Goal: Download file/media

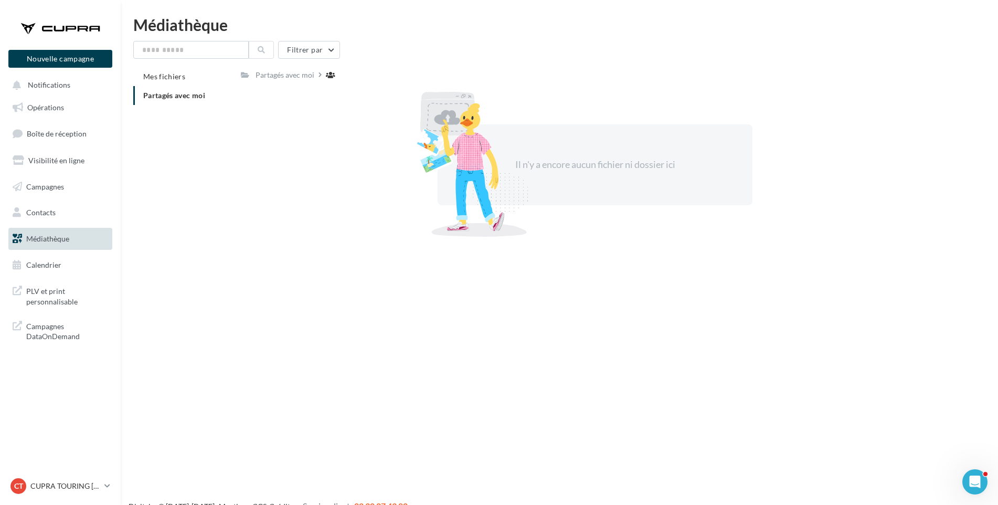
click at [173, 93] on span "Partagés avec moi" at bounding box center [174, 95] width 62 height 9
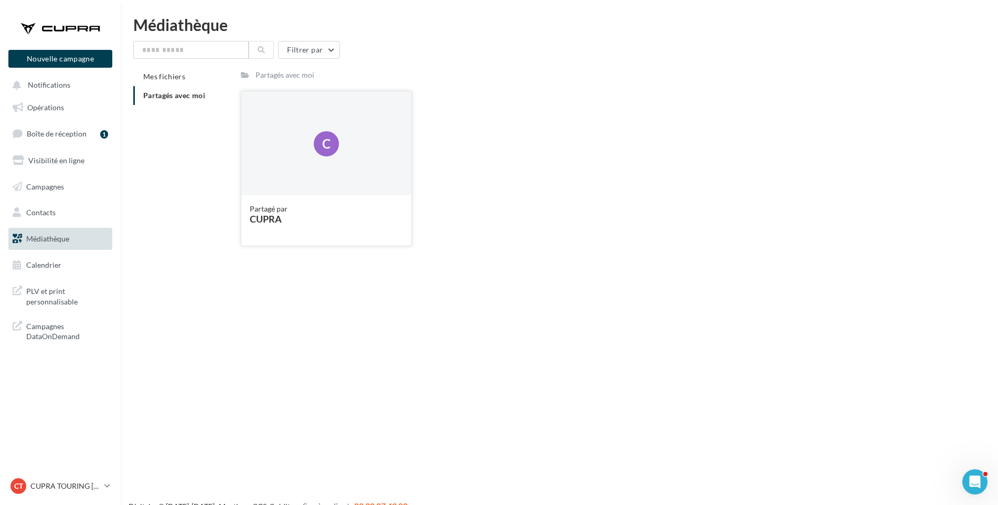
click at [309, 195] on div "Partagé par [PERSON_NAME]" at bounding box center [326, 219] width 170 height 49
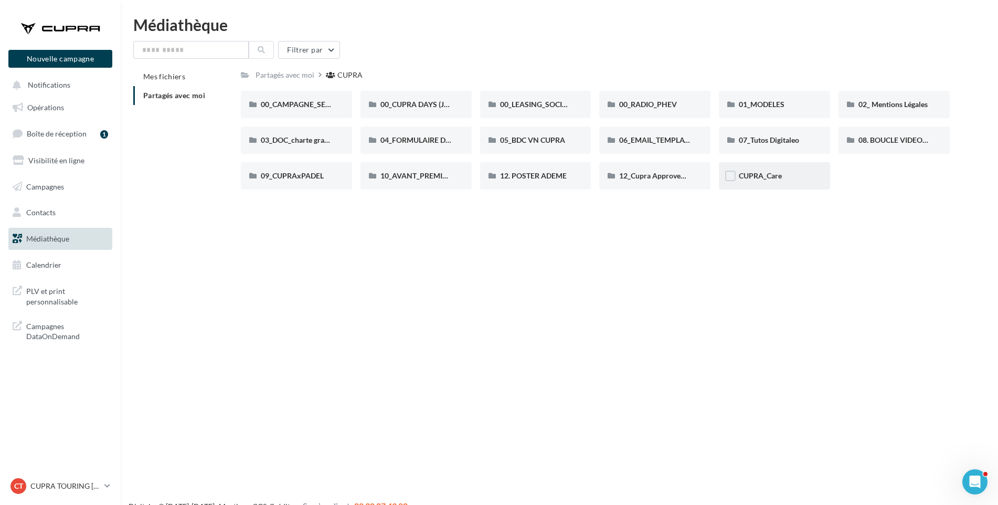
click at [785, 179] on div "CUPRA_Care" at bounding box center [774, 176] width 71 height 10
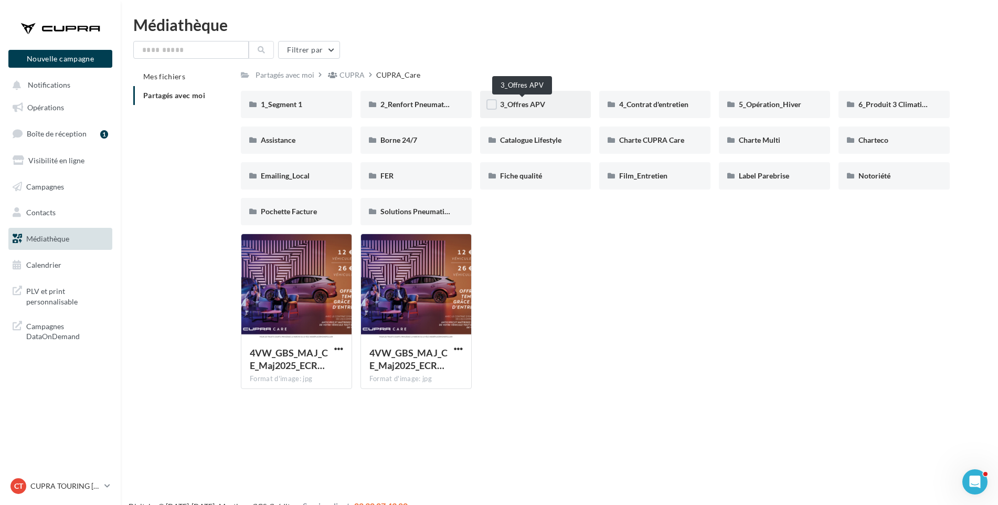
click at [535, 102] on span "3_Offres APV" at bounding box center [522, 104] width 45 height 9
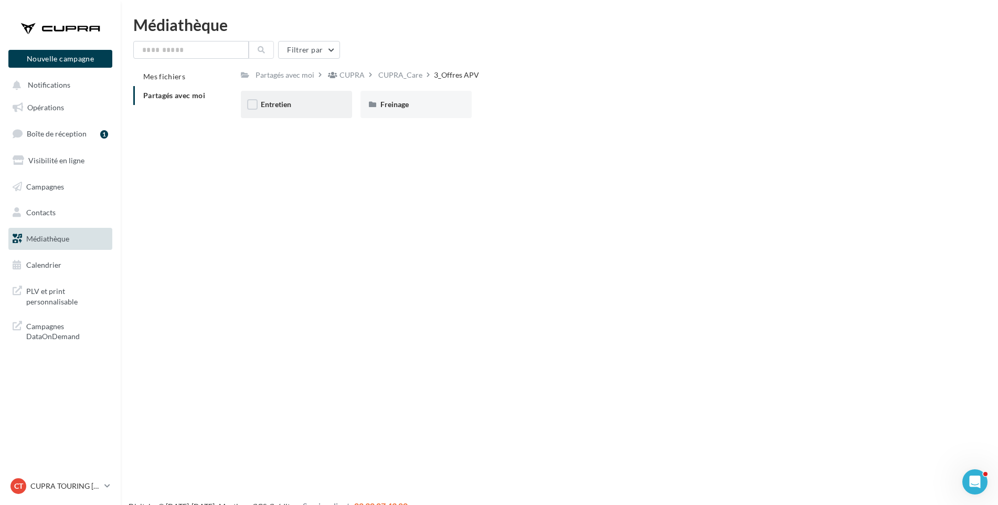
click at [297, 109] on div "Entretien" at bounding box center [296, 104] width 71 height 10
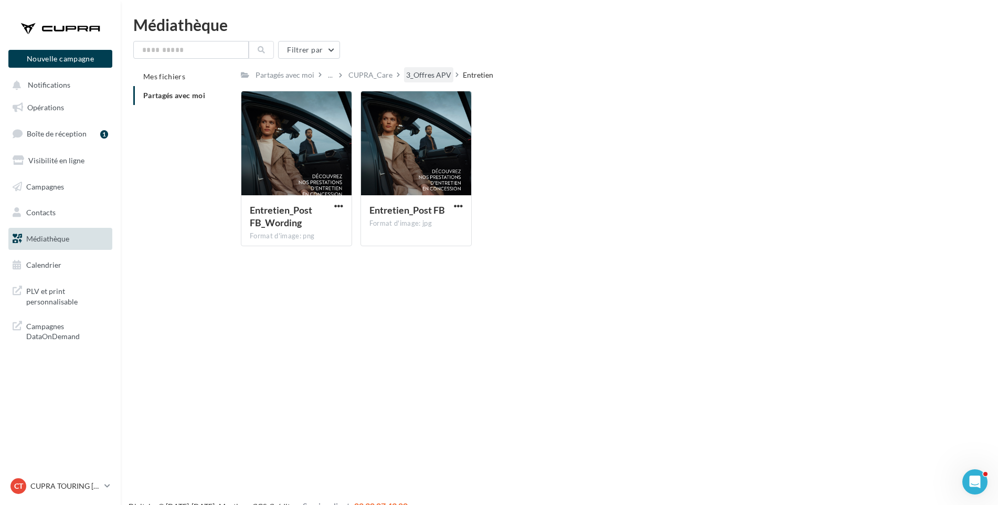
click at [430, 77] on div "3_Offres APV" at bounding box center [428, 75] width 45 height 10
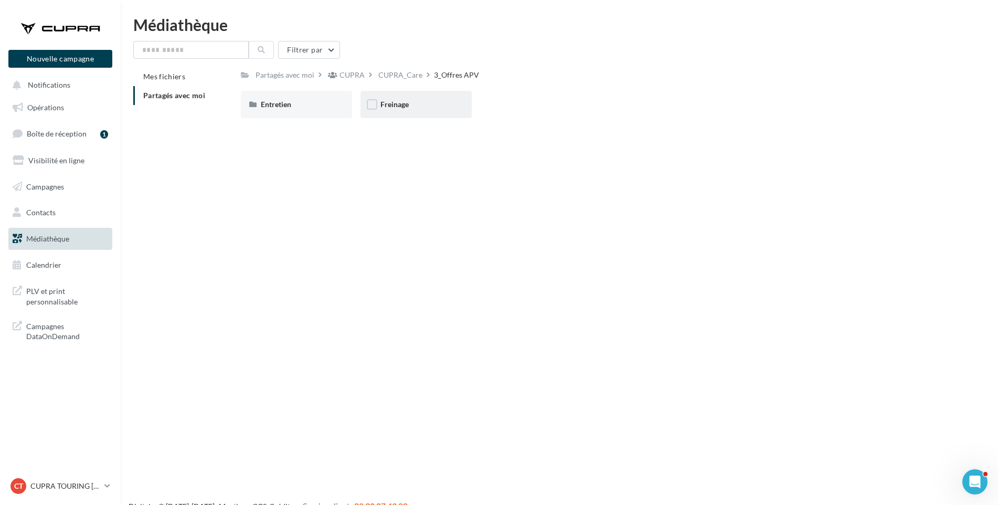
click at [415, 101] on div "Freinage" at bounding box center [416, 104] width 71 height 10
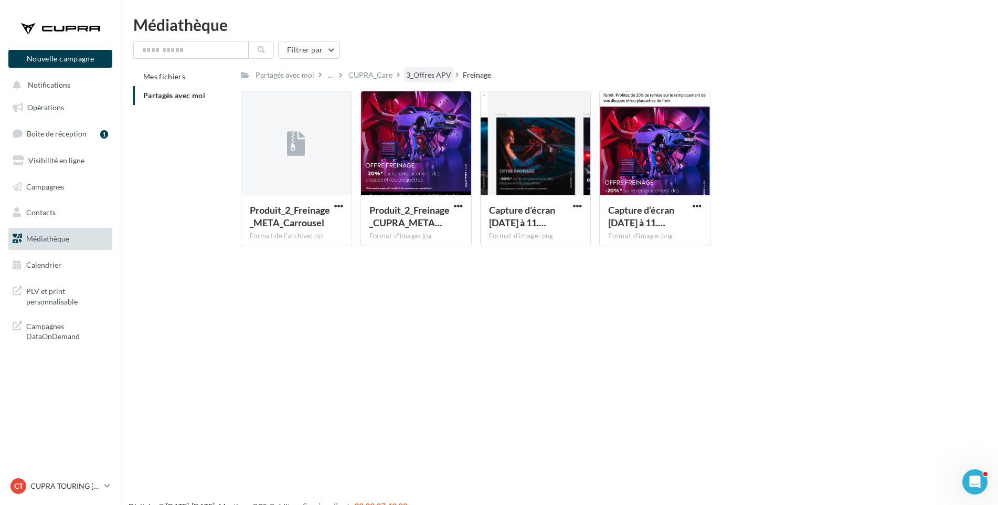
click at [427, 75] on div "3_Offres APV" at bounding box center [428, 75] width 45 height 10
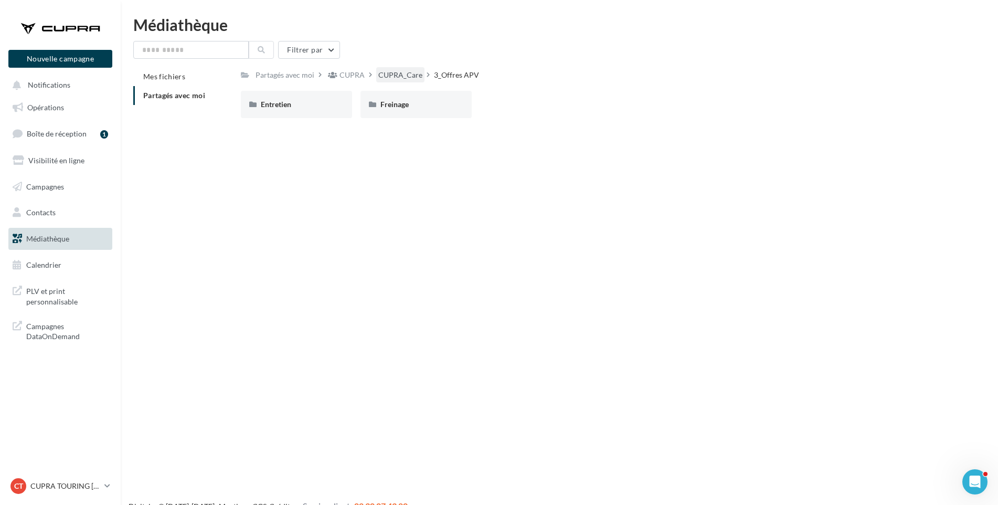
click at [391, 75] on div "CUPRA_Care" at bounding box center [400, 75] width 44 height 10
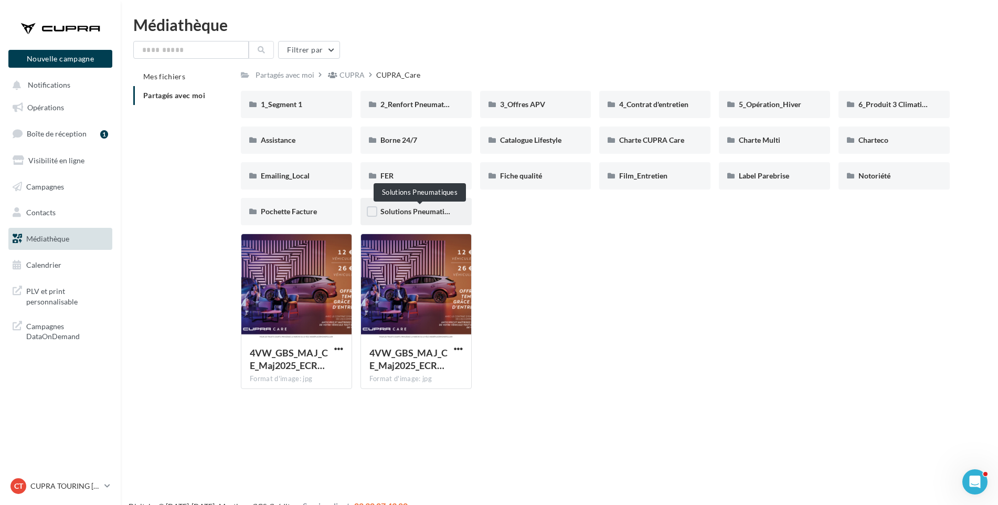
click at [424, 213] on span "Solutions Pneumatiques" at bounding box center [420, 211] width 79 height 9
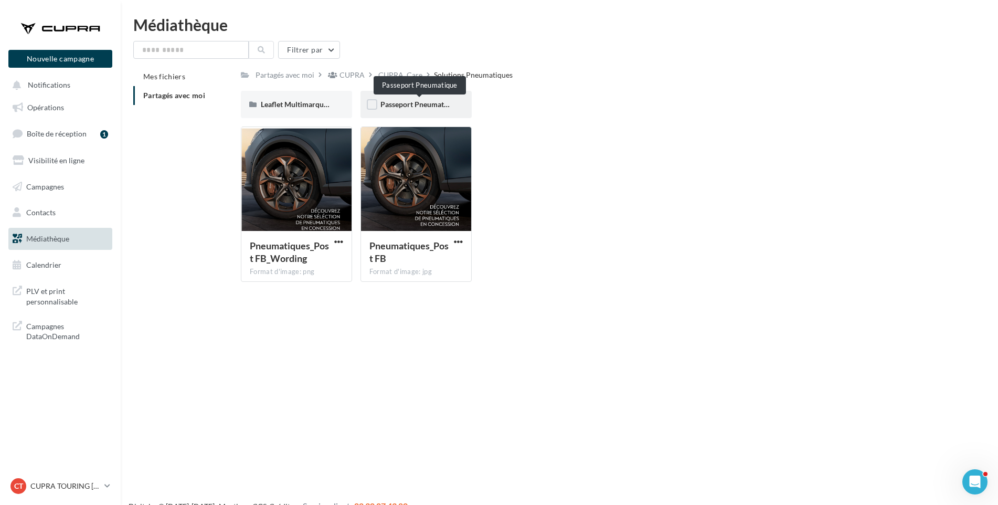
click at [403, 105] on span "Passeport Pneumatique" at bounding box center [420, 104] width 78 height 9
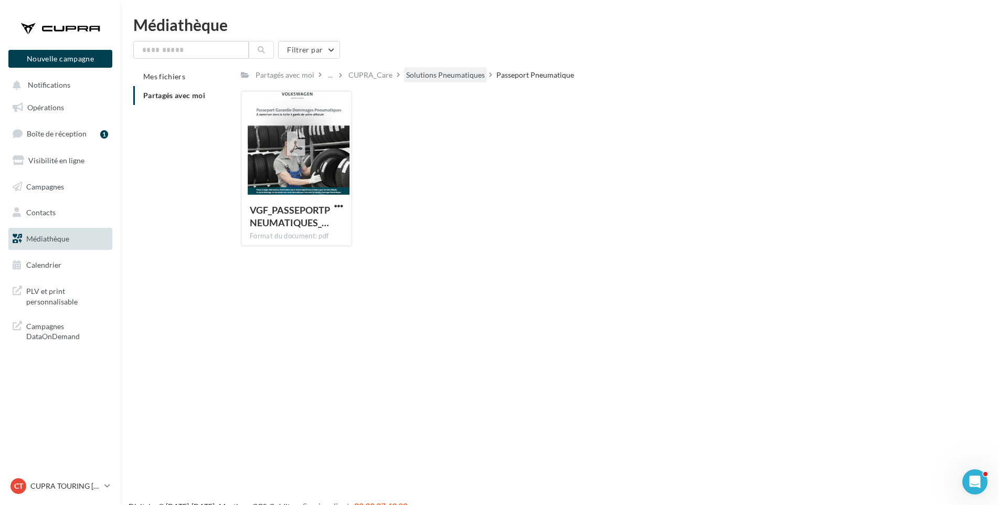
click at [456, 75] on div "Solutions Pneumatiques" at bounding box center [445, 75] width 79 height 10
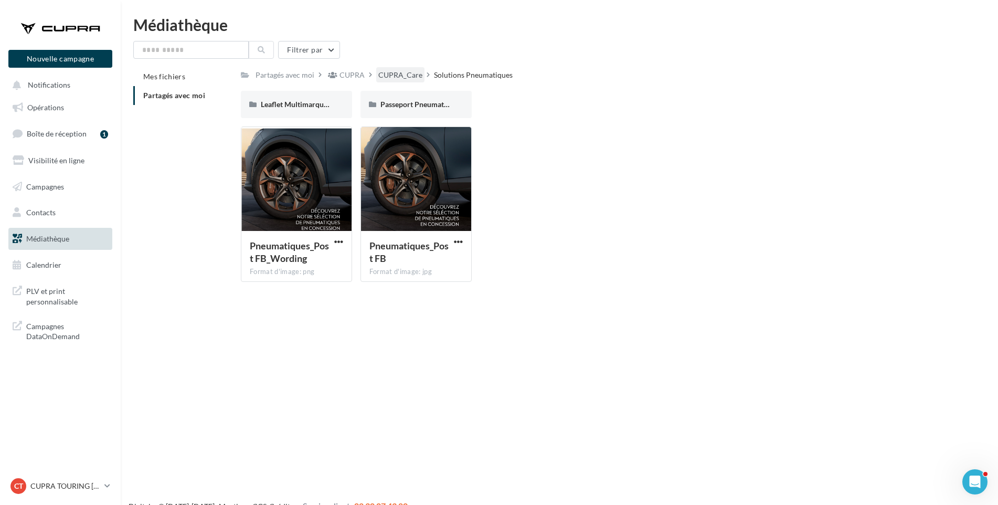
click at [397, 73] on div "CUPRA_Care" at bounding box center [400, 75] width 44 height 10
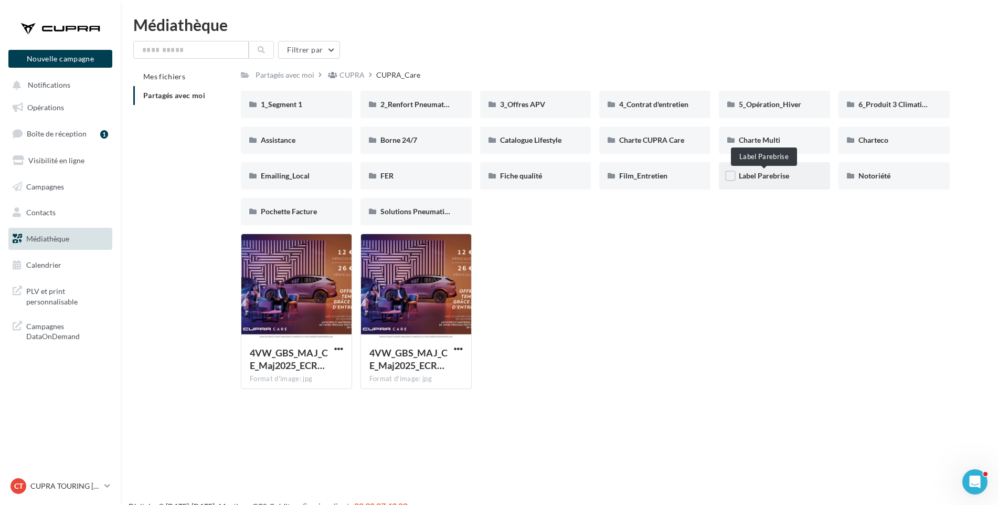
click at [773, 178] on span "Label Parebrise" at bounding box center [764, 175] width 50 height 9
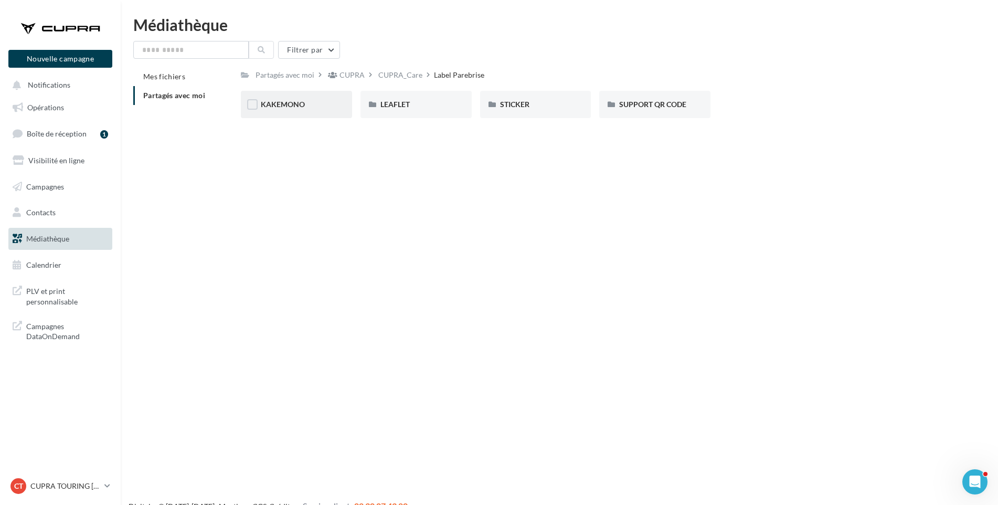
click at [309, 106] on div "KAKEMONO" at bounding box center [296, 104] width 71 height 10
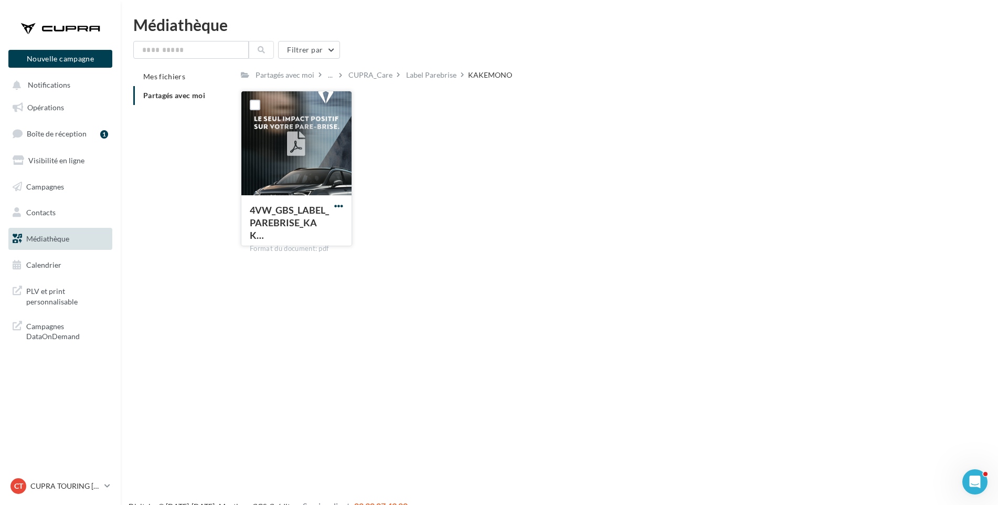
click at [340, 206] on span "button" at bounding box center [338, 206] width 9 height 9
click at [326, 227] on button "Télécharger" at bounding box center [292, 226] width 105 height 27
click at [439, 75] on div "Label Parebrise" at bounding box center [431, 75] width 50 height 10
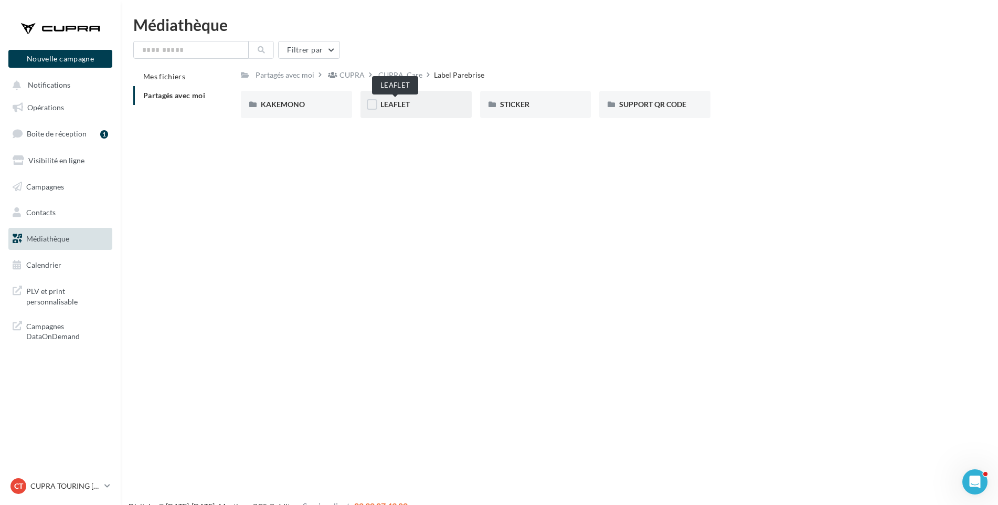
click at [398, 105] on span "LEAFLET" at bounding box center [395, 104] width 29 height 9
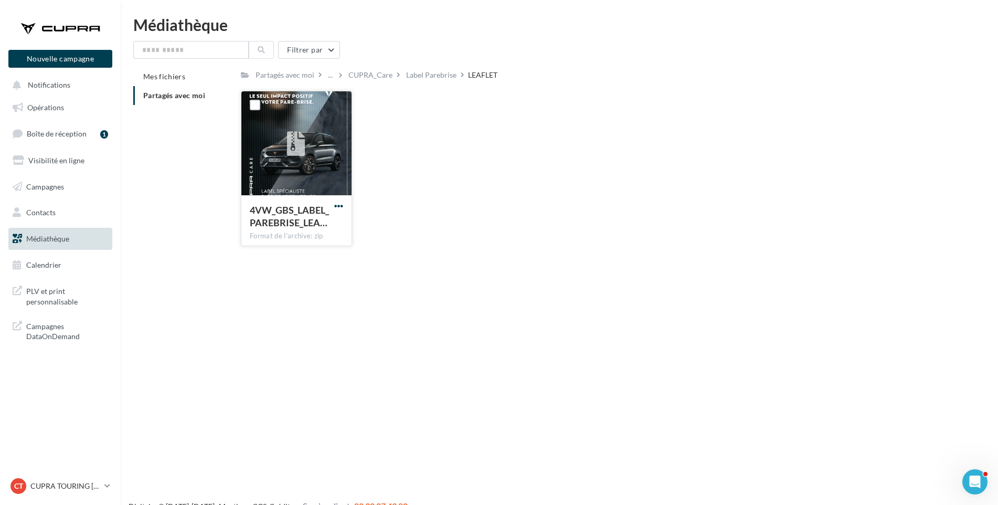
click at [340, 204] on span "button" at bounding box center [338, 206] width 9 height 9
click at [277, 224] on button "Télécharger" at bounding box center [292, 226] width 105 height 27
click at [440, 73] on div "Label Parebrise" at bounding box center [431, 75] width 50 height 10
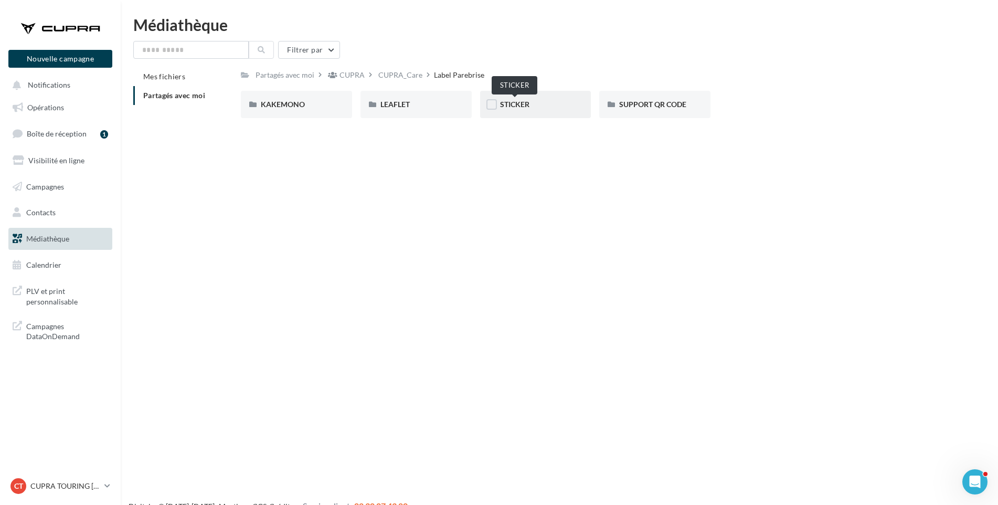
click at [521, 102] on span "STICKER" at bounding box center [514, 104] width 29 height 9
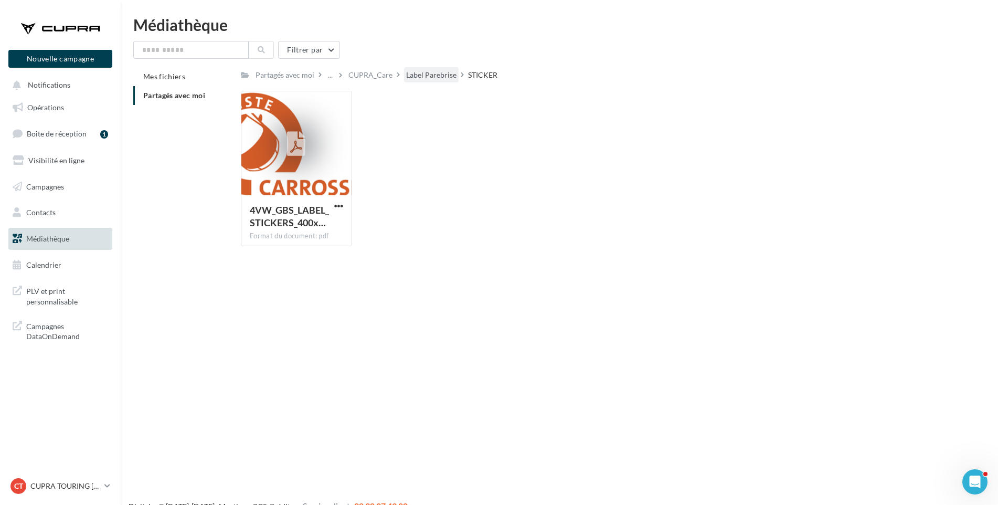
click at [429, 77] on div "Label Parebrise" at bounding box center [431, 75] width 50 height 10
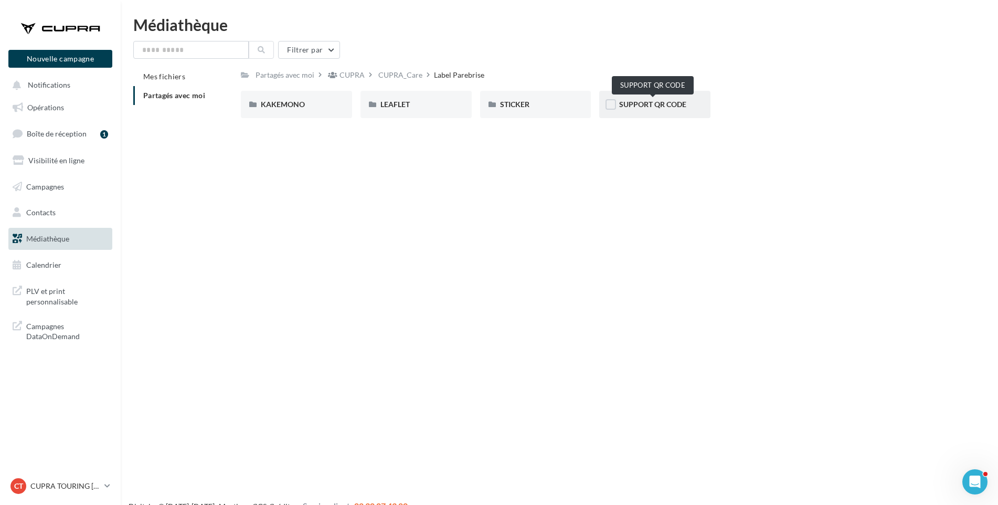
click at [662, 107] on span "SUPPORT QR CODE" at bounding box center [652, 104] width 67 height 9
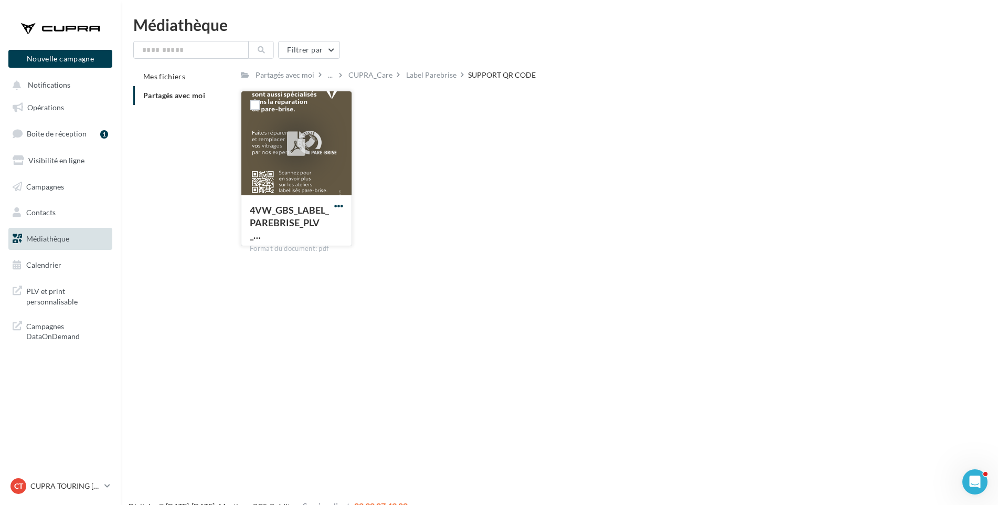
click at [342, 207] on span "button" at bounding box center [338, 206] width 9 height 9
click at [310, 227] on button "Télécharger" at bounding box center [292, 226] width 105 height 27
click at [174, 90] on li "Partagés avec moi" at bounding box center [182, 95] width 99 height 19
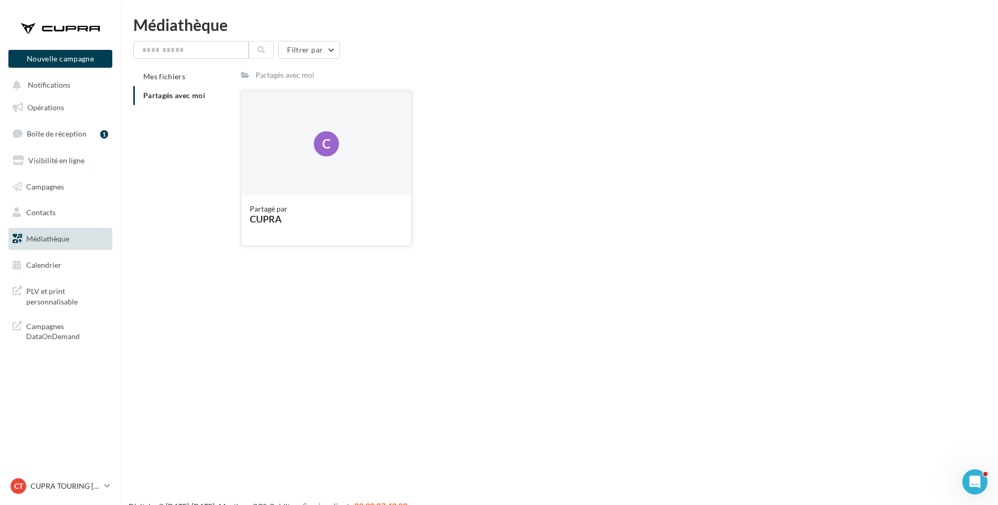
click at [278, 218] on div "CUPRA" at bounding box center [326, 218] width 153 height 9
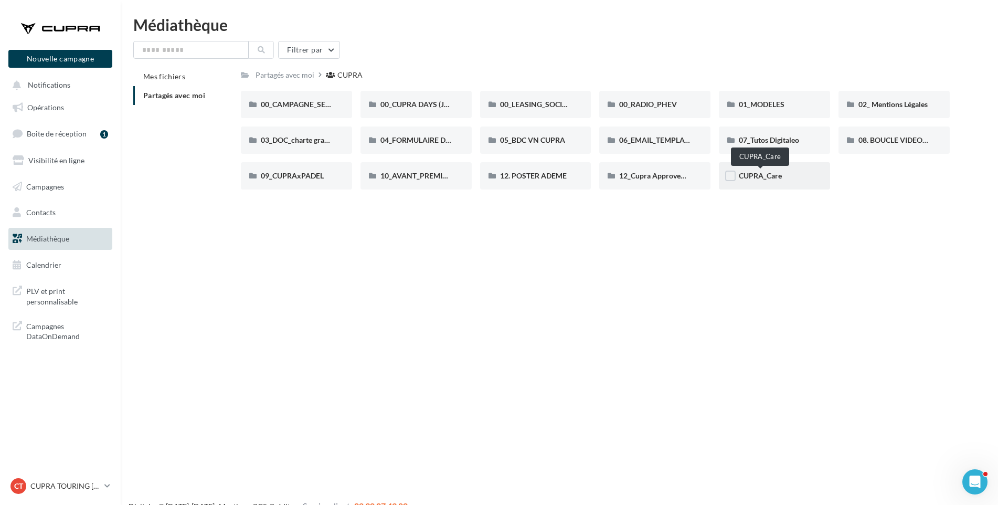
click at [766, 175] on span "CUPRA_Care" at bounding box center [760, 175] width 43 height 9
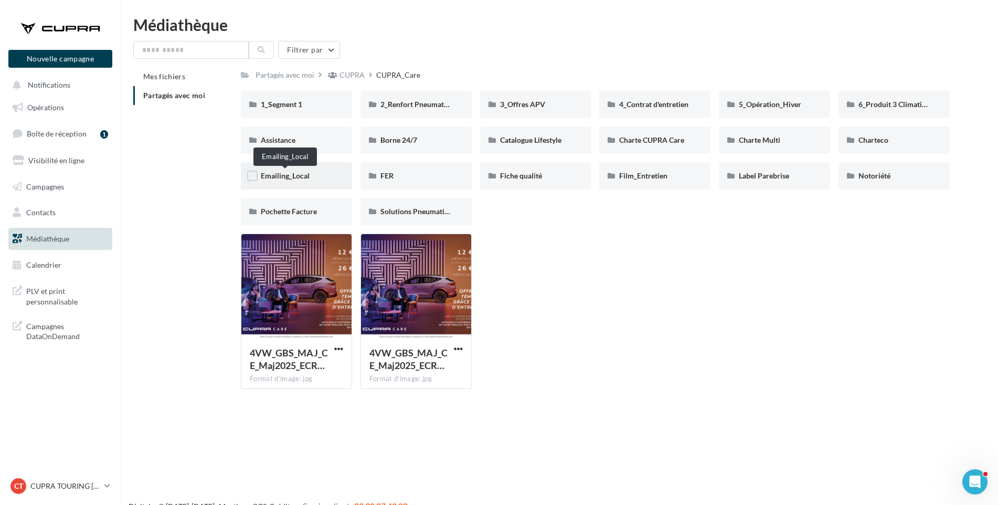
click at [289, 175] on span "Emailing_Local" at bounding box center [285, 175] width 49 height 9
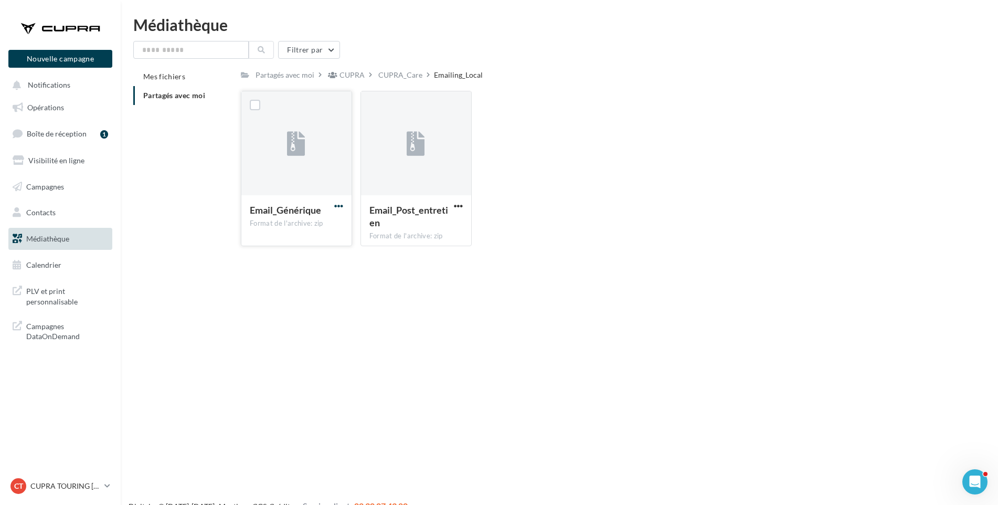
click at [338, 204] on span "button" at bounding box center [338, 206] width 9 height 9
click at [320, 229] on button "Télécharger" at bounding box center [292, 226] width 105 height 27
click at [457, 202] on span "button" at bounding box center [458, 206] width 9 height 9
click at [445, 224] on button "Télécharger" at bounding box center [412, 226] width 105 height 27
click at [407, 76] on div "CUPRA_Care" at bounding box center [400, 75] width 44 height 10
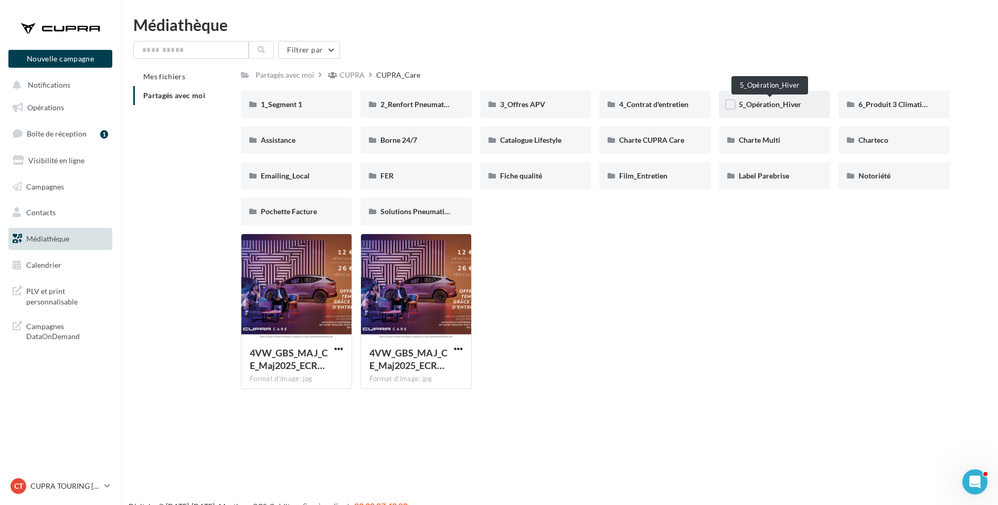
click at [761, 107] on span "5_Opération_Hiver" at bounding box center [770, 104] width 62 height 9
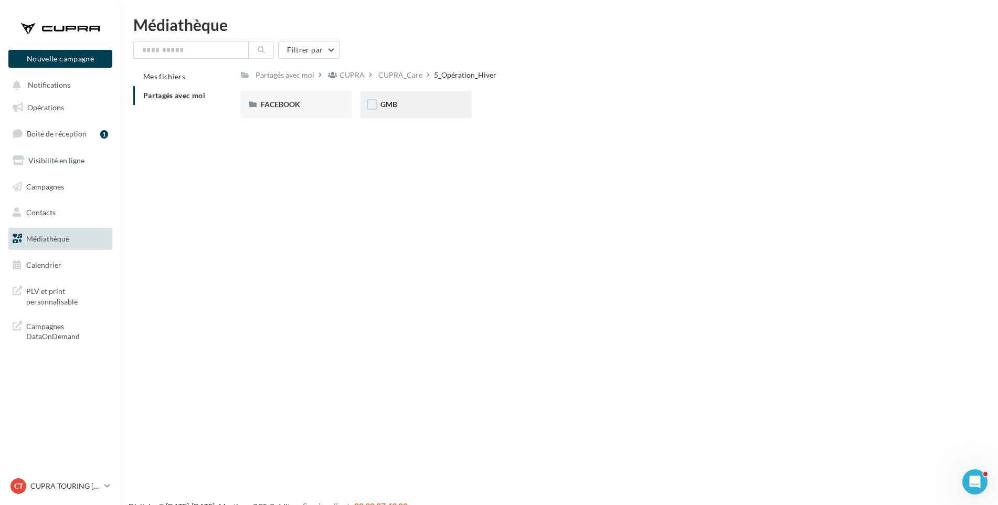
click at [419, 111] on div "GMB" at bounding box center [416, 104] width 111 height 27
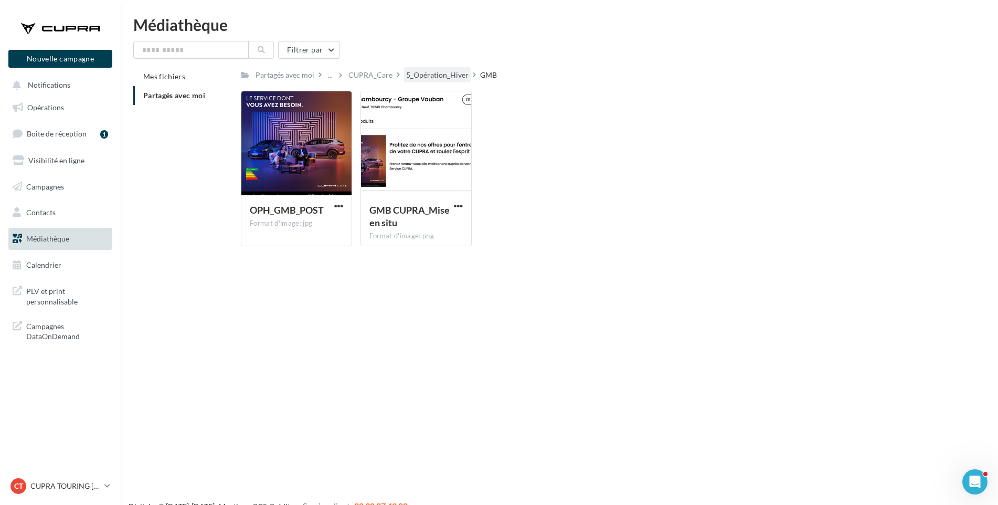
click at [440, 74] on div "5_Opération_Hiver" at bounding box center [437, 75] width 62 height 10
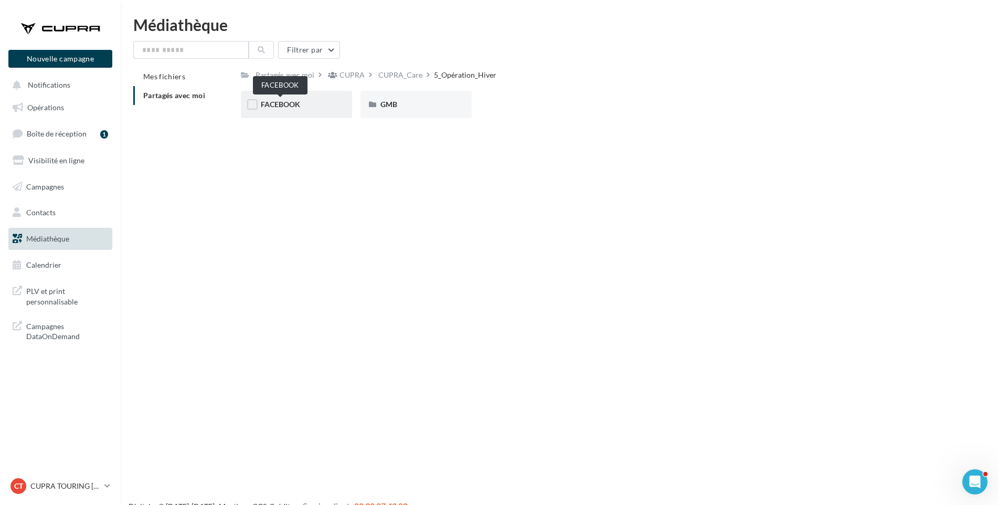
click at [283, 103] on span "FACEBOOK" at bounding box center [280, 104] width 39 height 9
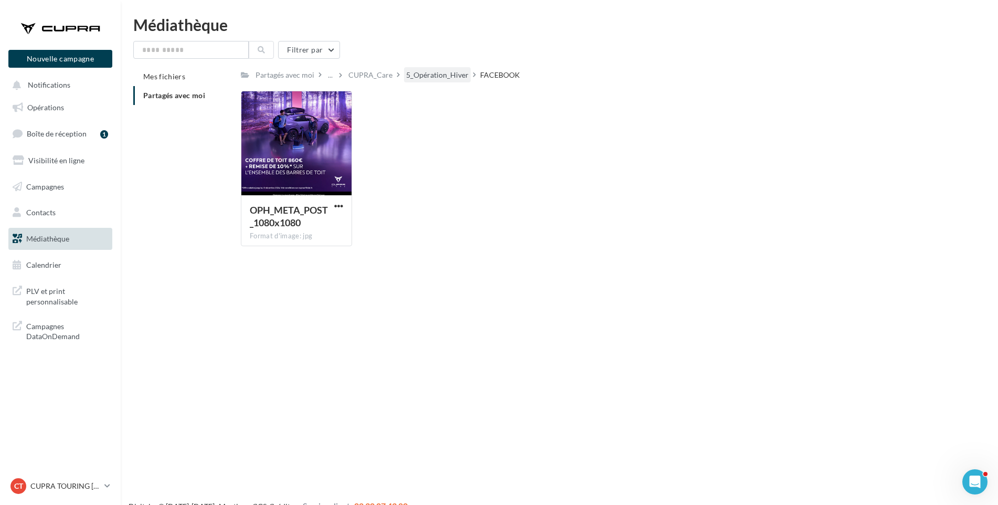
click at [446, 73] on div "5_Opération_Hiver" at bounding box center [437, 75] width 62 height 10
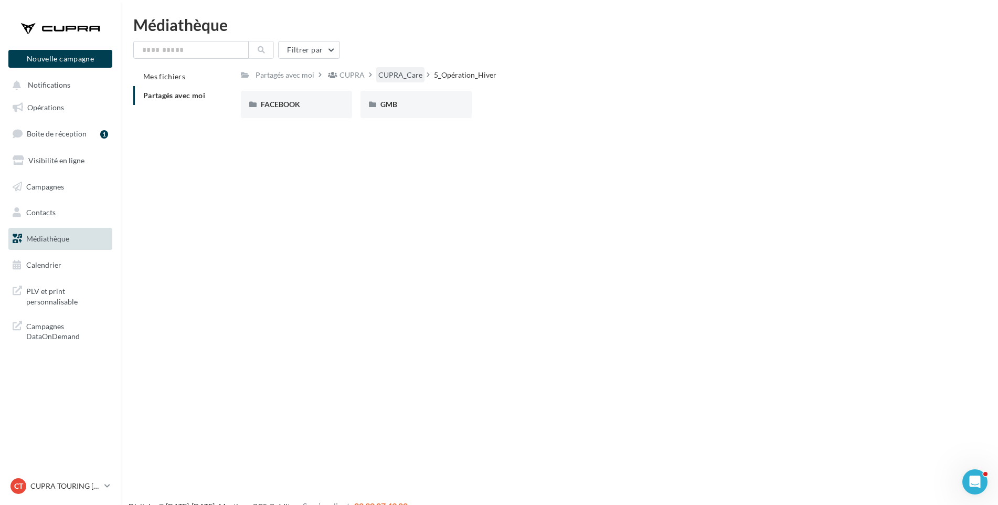
click at [386, 77] on div "CUPRA_Care" at bounding box center [400, 75] width 44 height 10
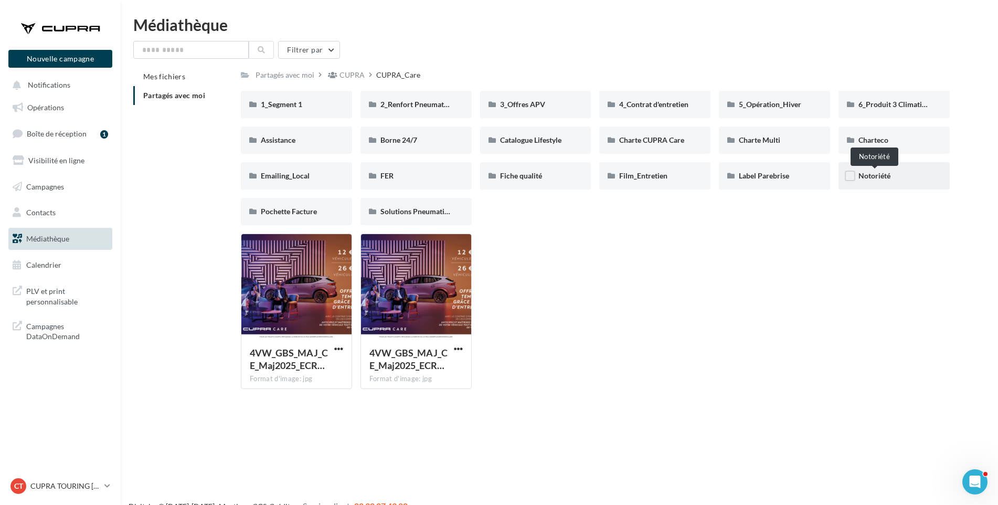
click at [889, 177] on span "Notoriété" at bounding box center [875, 175] width 32 height 9
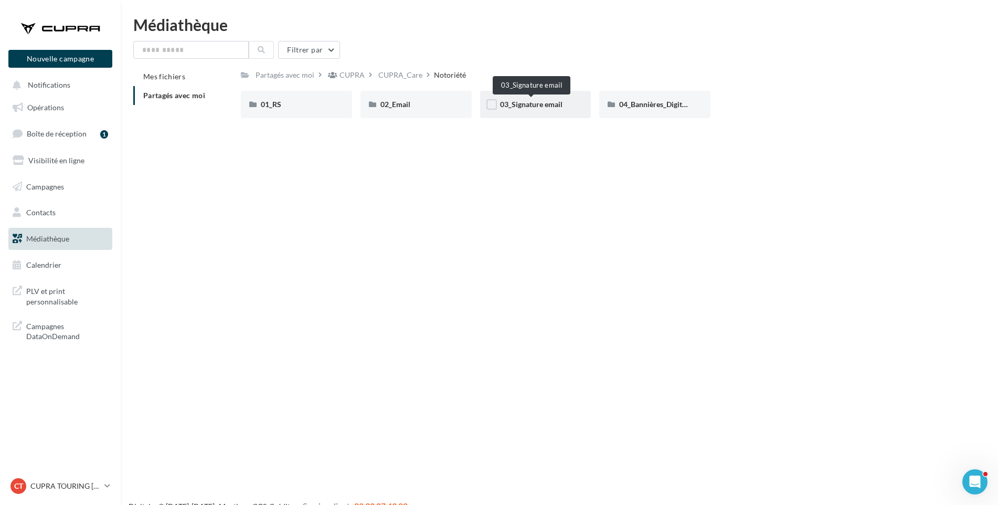
click at [520, 105] on span "03_Signature email" at bounding box center [531, 104] width 62 height 9
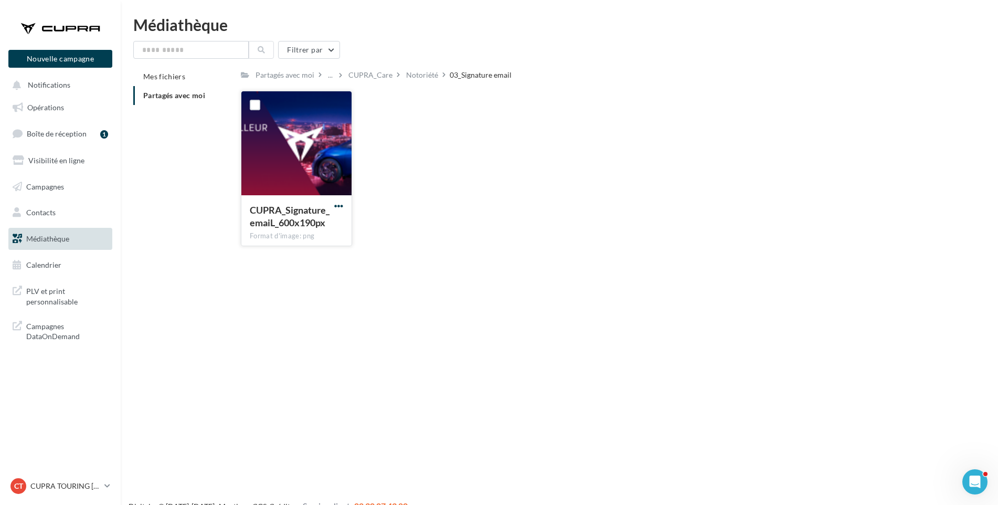
click at [340, 204] on span "button" at bounding box center [338, 206] width 9 height 9
click at [320, 221] on button "Télécharger" at bounding box center [292, 226] width 105 height 27
click at [417, 76] on div "Notoriété" at bounding box center [422, 75] width 32 height 10
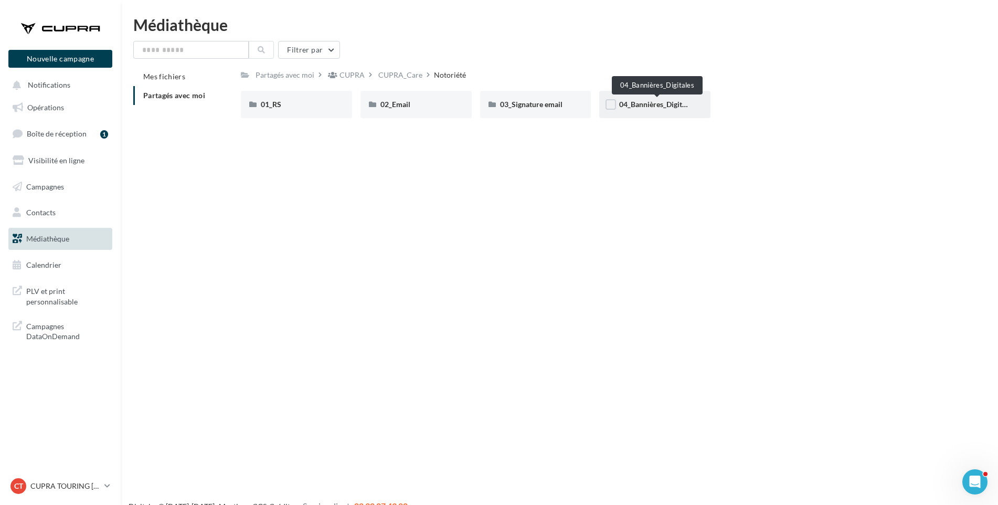
click at [653, 102] on span "04_Bannières_Digitales" at bounding box center [657, 104] width 76 height 9
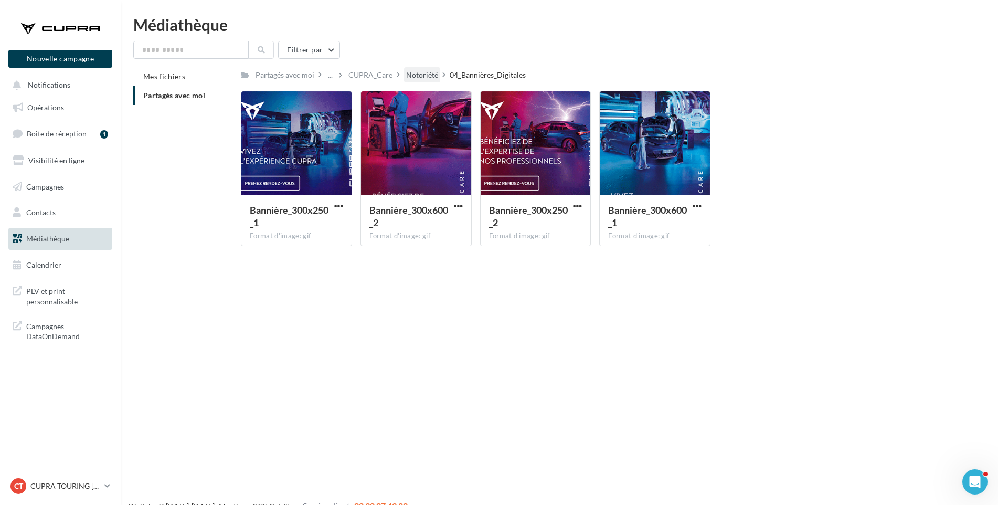
click at [420, 76] on div "Notoriété" at bounding box center [422, 75] width 32 height 10
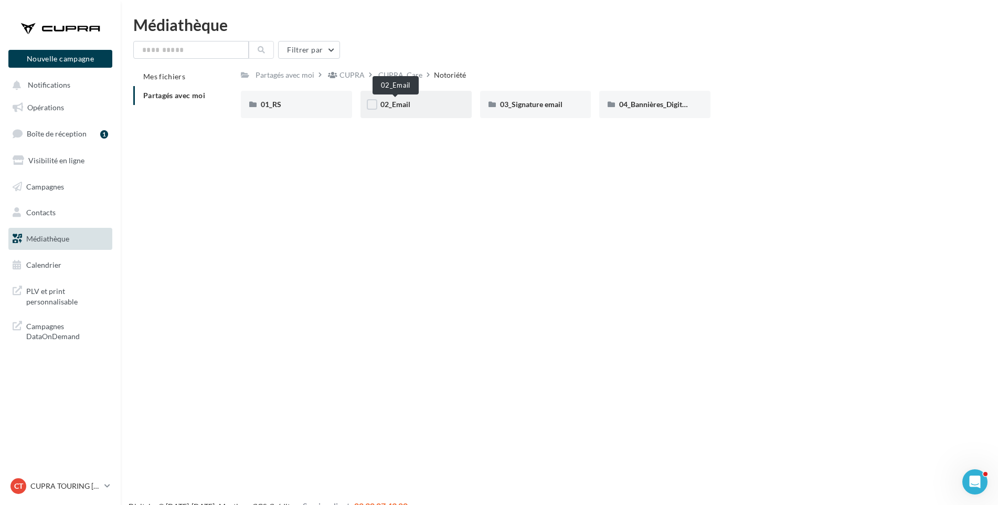
click at [396, 105] on span "02_Email" at bounding box center [396, 104] width 30 height 9
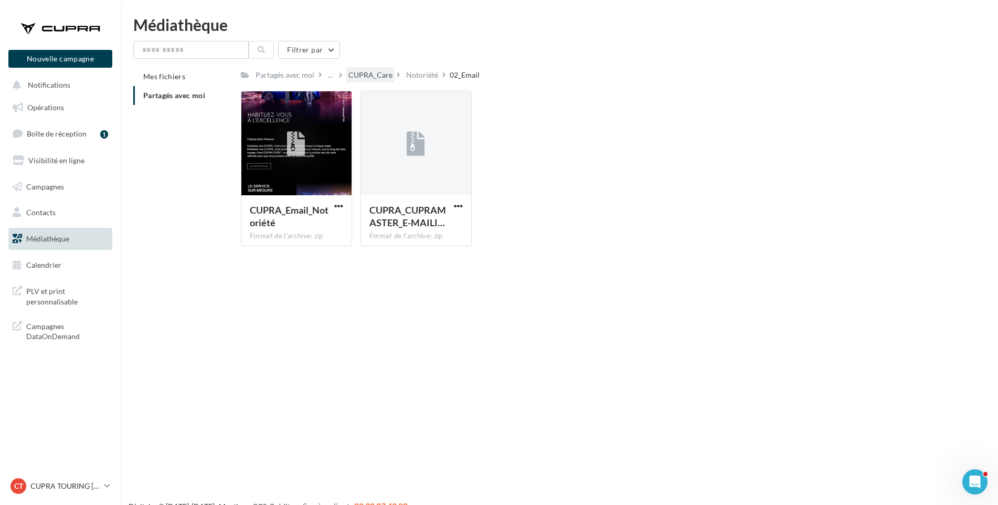
click at [368, 73] on div "CUPRA_Care" at bounding box center [371, 75] width 44 height 10
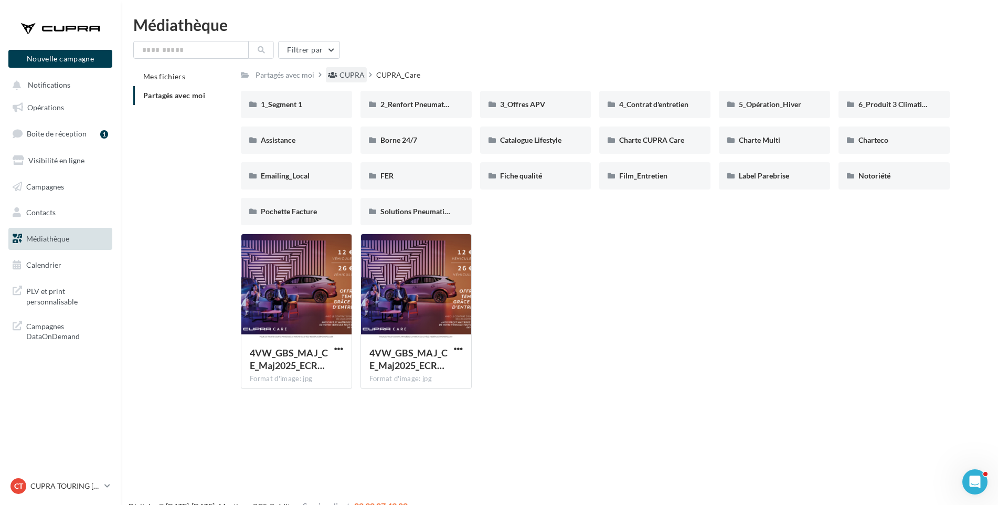
click at [351, 75] on div "CUPRA" at bounding box center [352, 75] width 25 height 10
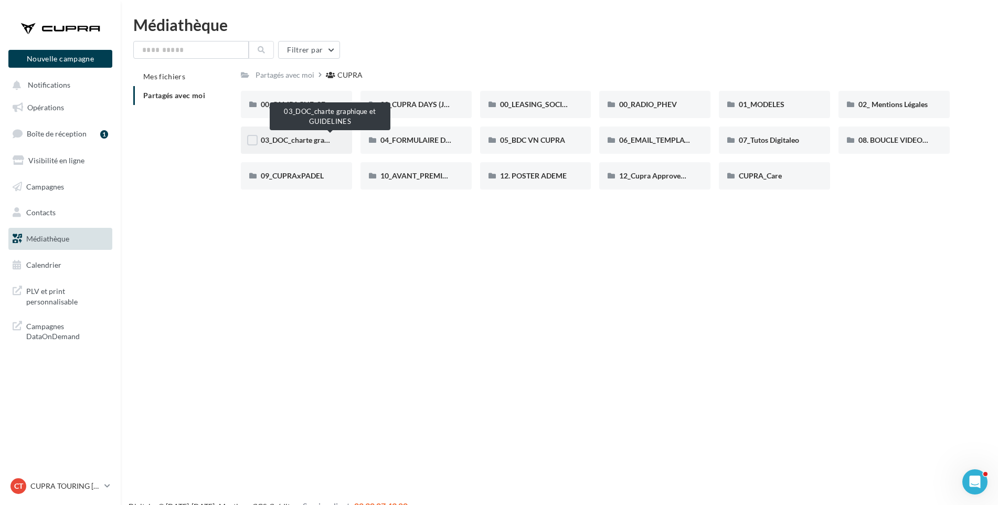
click at [300, 143] on span "03_DOC_charte graphique et GUIDELINES" at bounding box center [330, 139] width 138 height 9
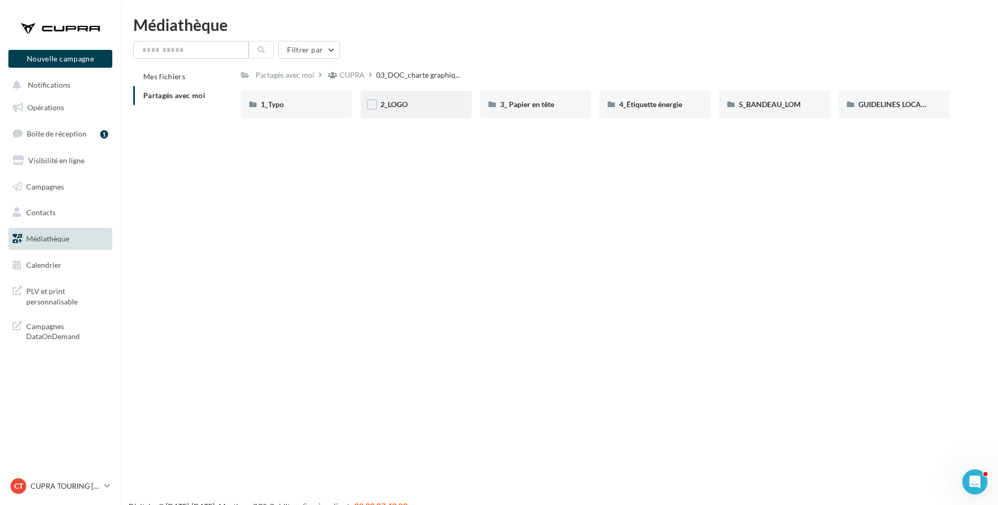
click at [430, 99] on div "2_LOGO" at bounding box center [416, 104] width 111 height 27
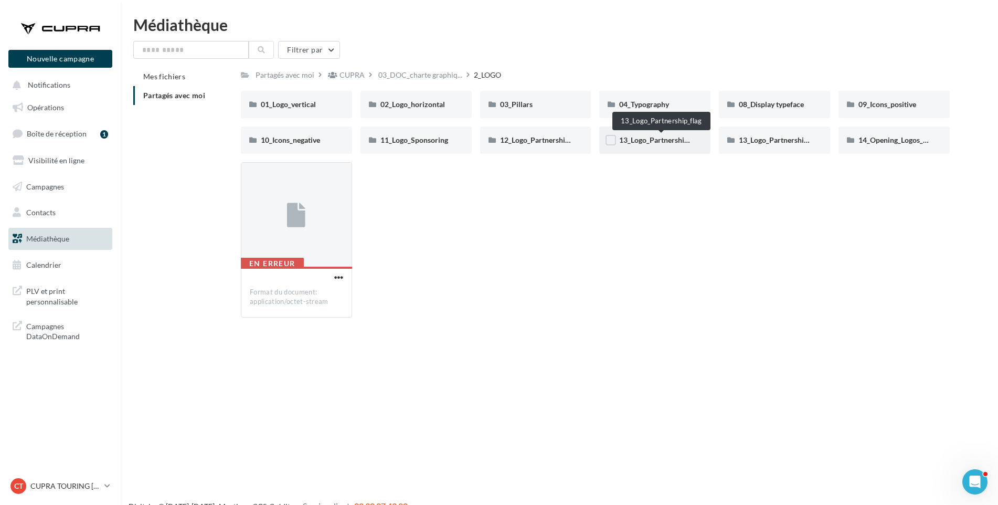
click at [662, 142] on span "13_Logo_Partnership_flag" at bounding box center [661, 139] width 85 height 9
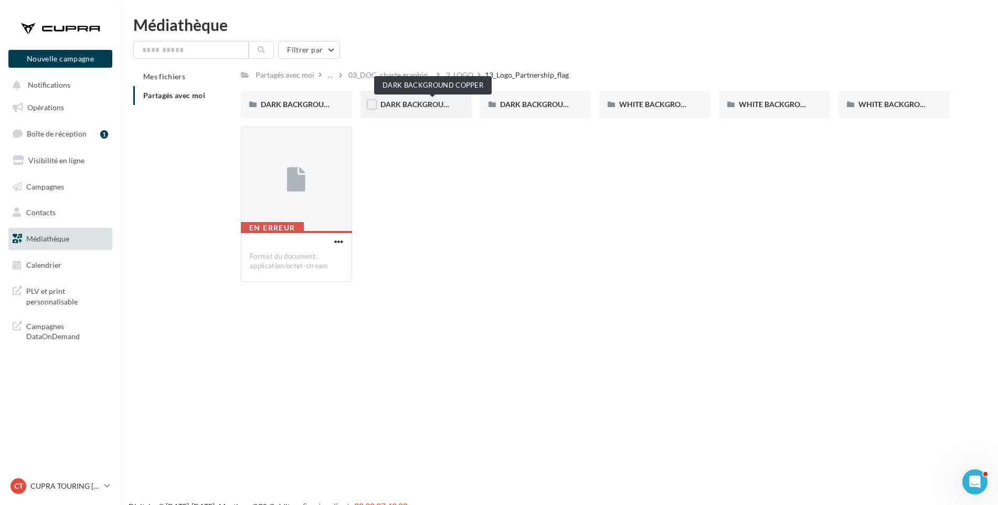
click at [434, 103] on span "DARK BACKGROUND COPPER" at bounding box center [433, 104] width 104 height 9
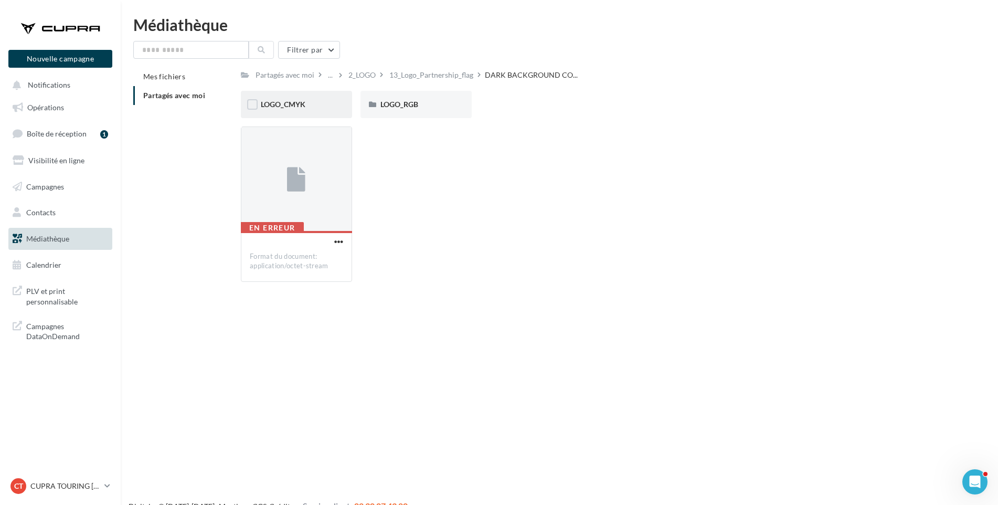
click at [313, 108] on div "LOGO_CMYK" at bounding box center [296, 104] width 71 height 10
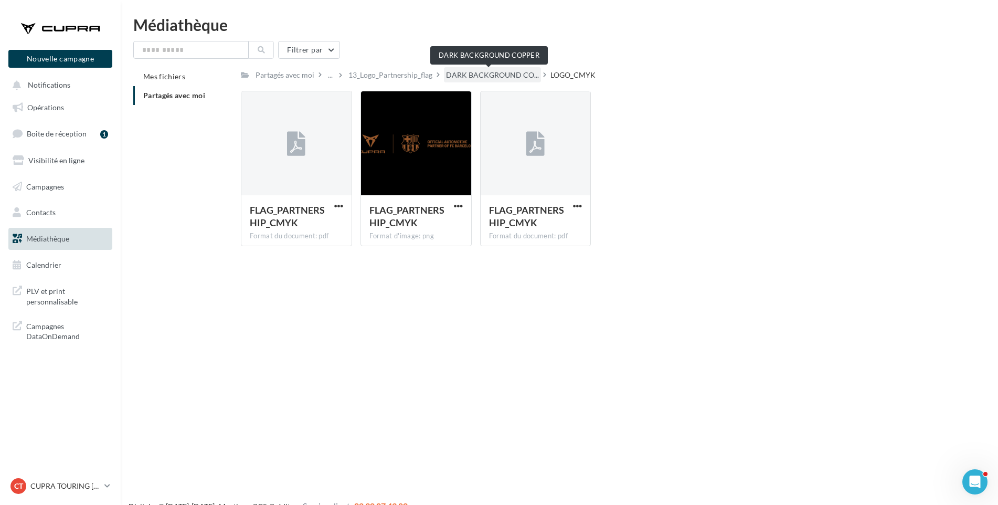
click at [498, 76] on span "DARK BACKGROUND CO..." at bounding box center [492, 75] width 93 height 10
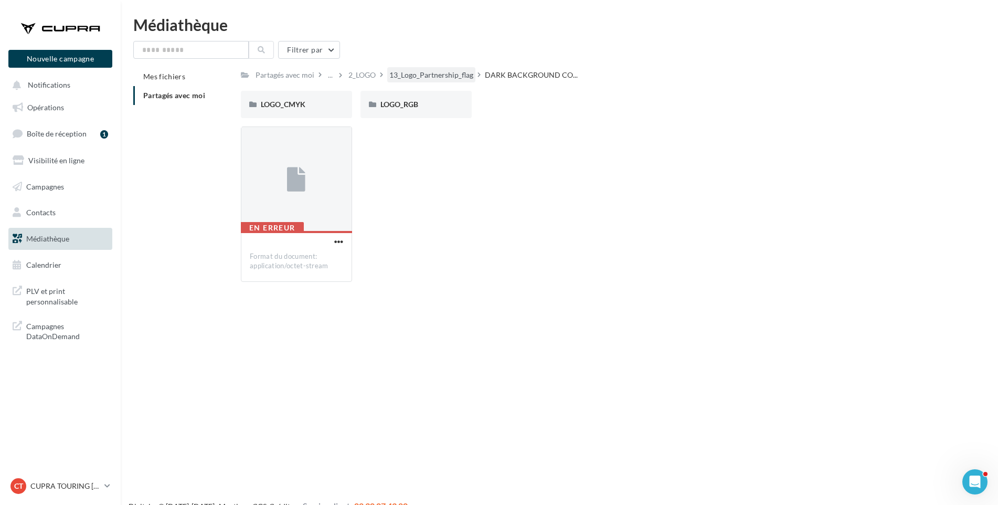
click at [457, 76] on div "13_Logo_Partnership_flag" at bounding box center [431, 75] width 84 height 10
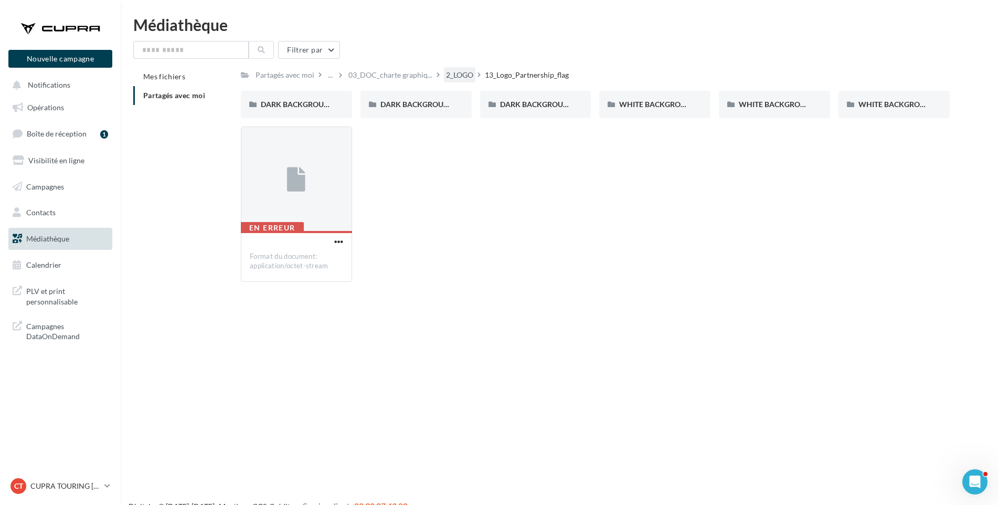
click at [464, 76] on div "2_LOGO" at bounding box center [459, 75] width 27 height 10
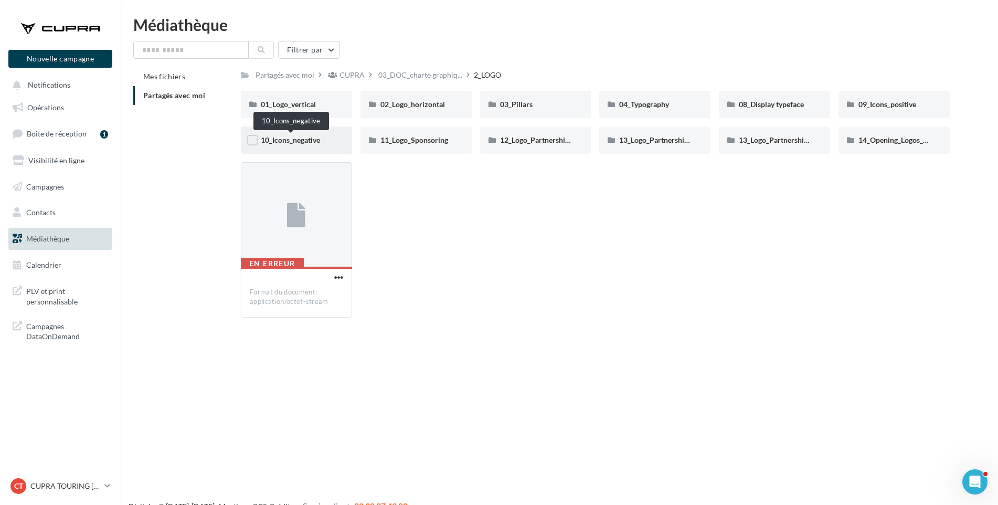
click at [297, 141] on span "10_Icons_negative" at bounding box center [290, 139] width 59 height 9
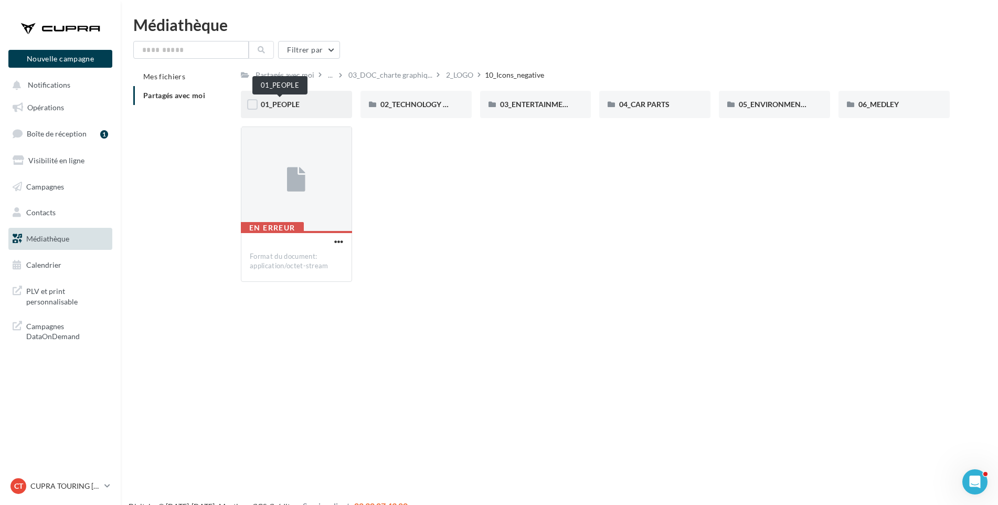
click at [298, 103] on span "01_PEOPLE" at bounding box center [280, 104] width 39 height 9
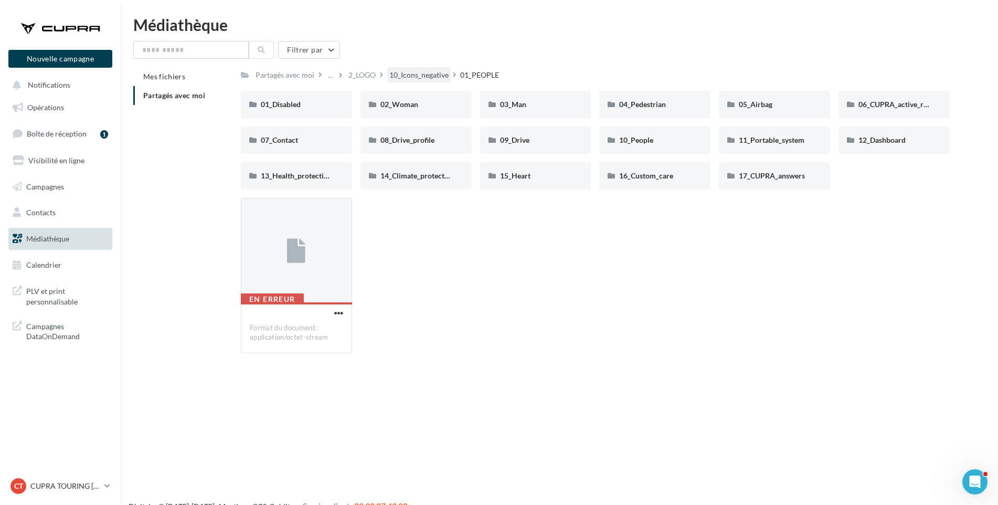
click at [441, 72] on div "10_Icons_negative" at bounding box center [418, 75] width 59 height 10
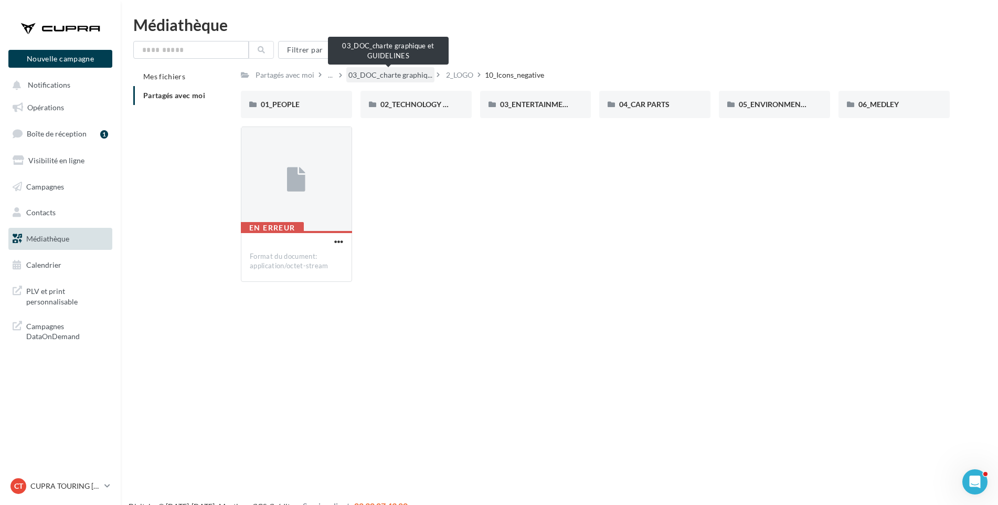
click at [417, 79] on span "03_DOC_charte graphiq..." at bounding box center [391, 75] width 84 height 10
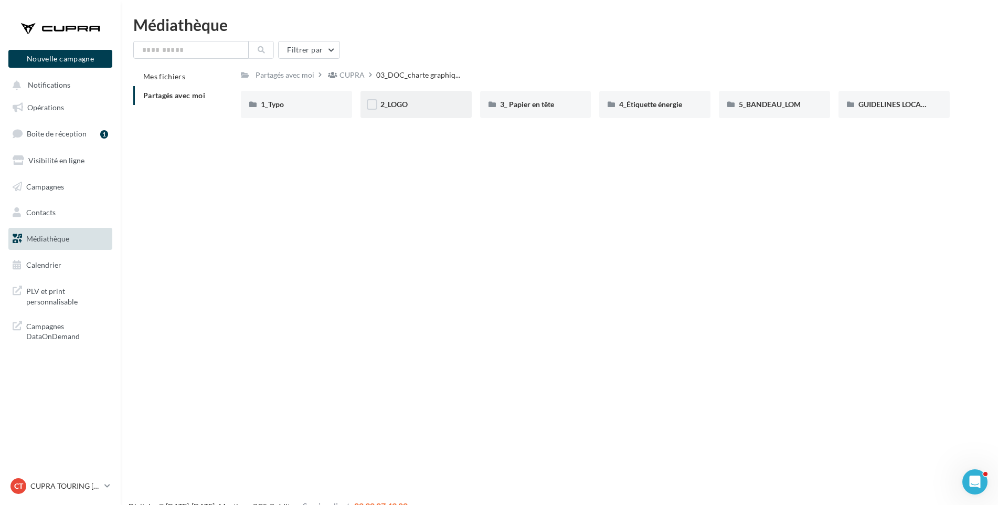
click at [410, 107] on div "2_LOGO" at bounding box center [416, 104] width 71 height 10
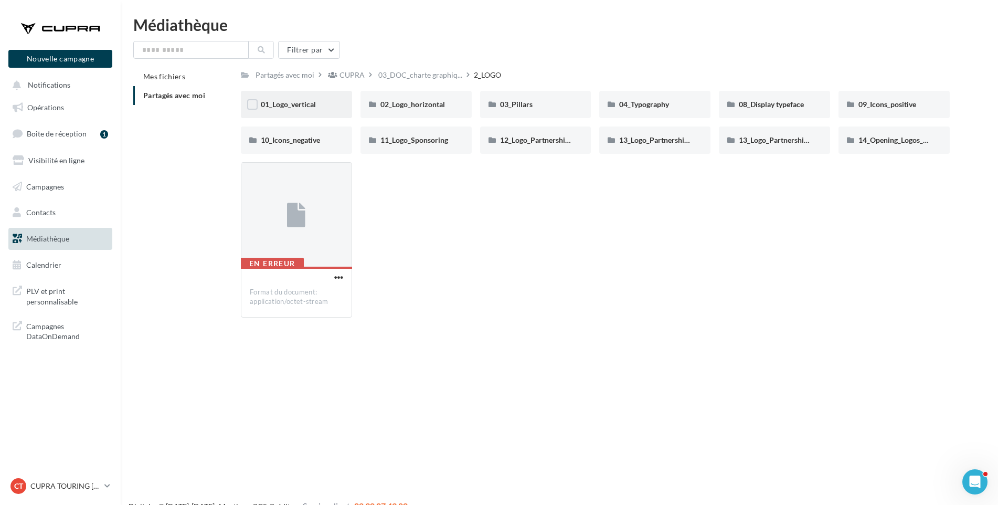
click at [320, 106] on div "01_Logo_vertical" at bounding box center [296, 104] width 71 height 10
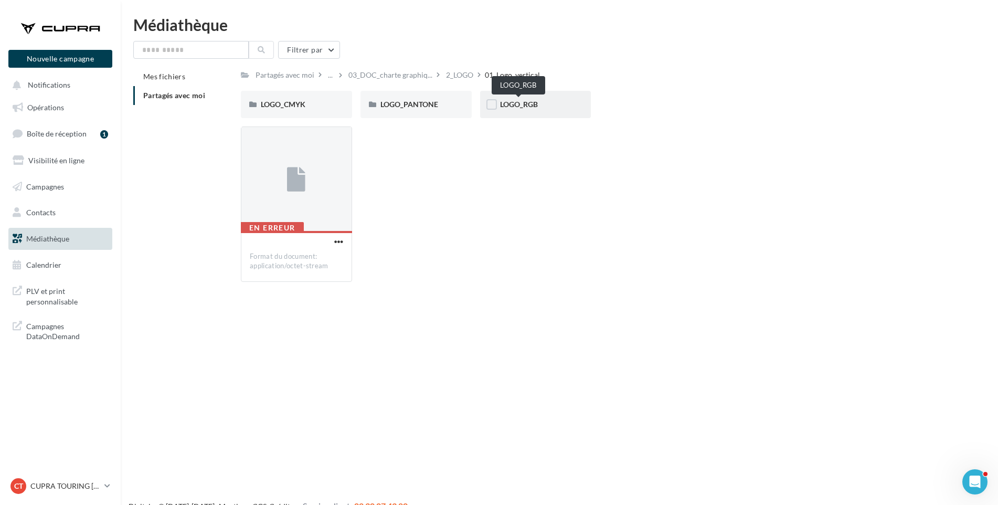
click at [532, 107] on span "LOGO_RGB" at bounding box center [519, 104] width 38 height 9
click at [444, 107] on div "OXYGEN-WHITE" at bounding box center [416, 104] width 71 height 10
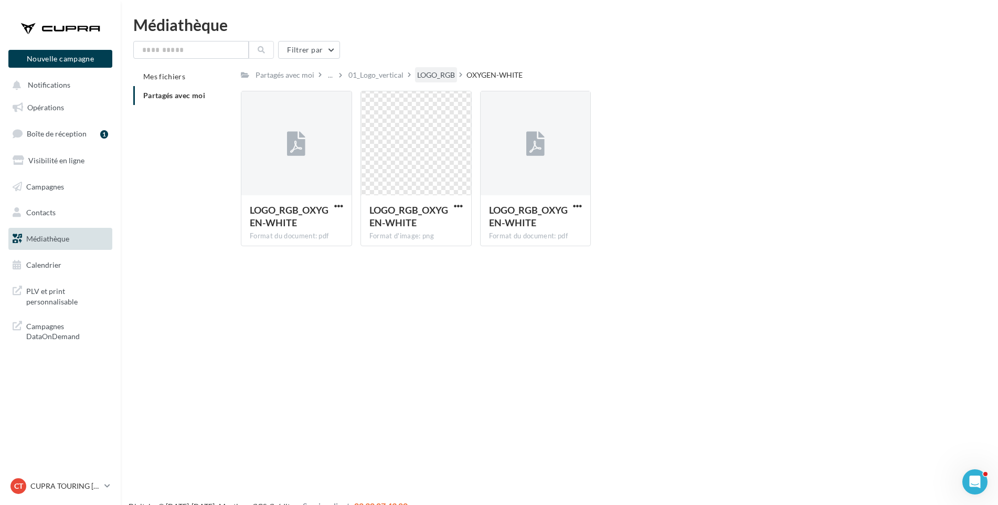
click at [448, 75] on div "LOGO_RGB" at bounding box center [436, 75] width 38 height 10
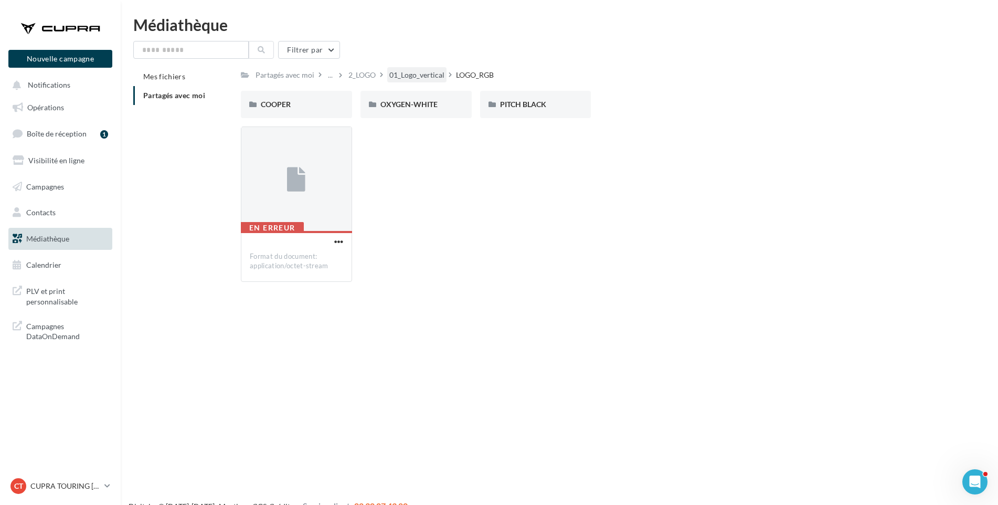
click at [414, 80] on div "01_Logo_vertical" at bounding box center [416, 75] width 55 height 10
click at [455, 75] on div "2_LOGO" at bounding box center [459, 75] width 27 height 10
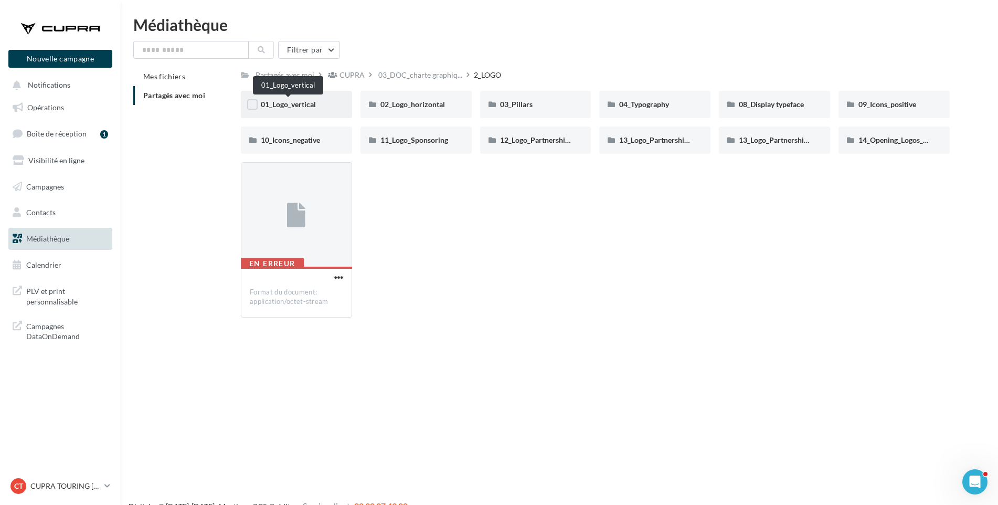
click at [297, 107] on span "01_Logo_vertical" at bounding box center [288, 104] width 55 height 9
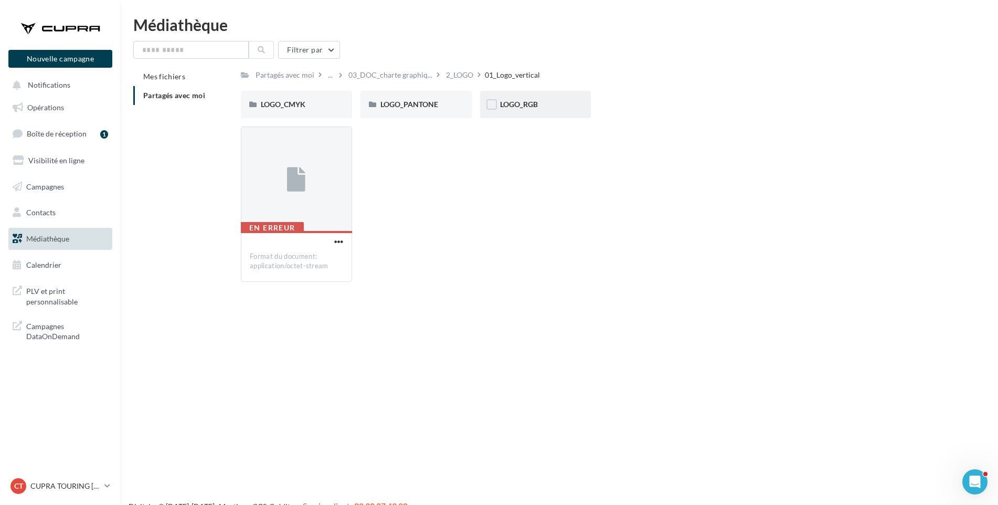
click at [546, 102] on div "LOGO_RGB" at bounding box center [535, 104] width 71 height 10
click at [429, 104] on span "OXYGEN-WHITE" at bounding box center [409, 104] width 57 height 9
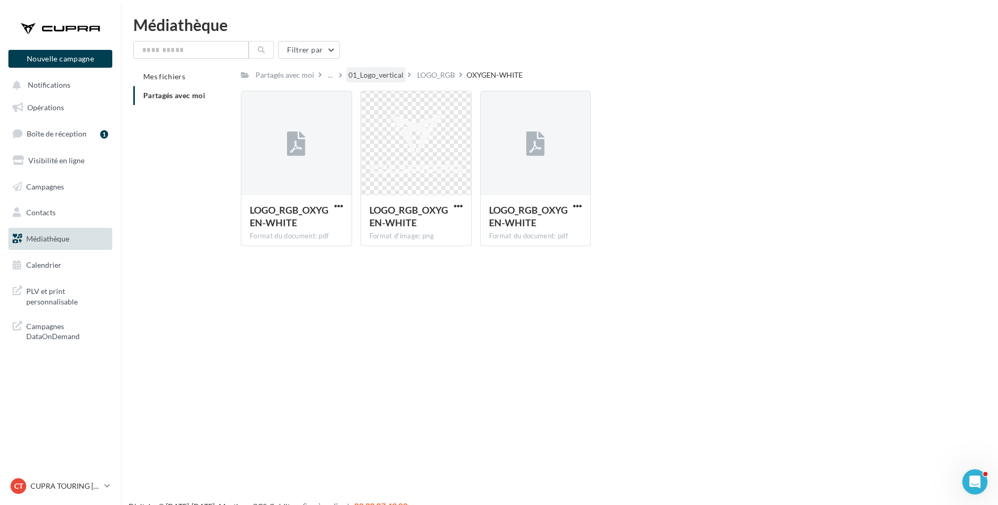
click at [364, 75] on div "01_Logo_vertical" at bounding box center [376, 75] width 55 height 10
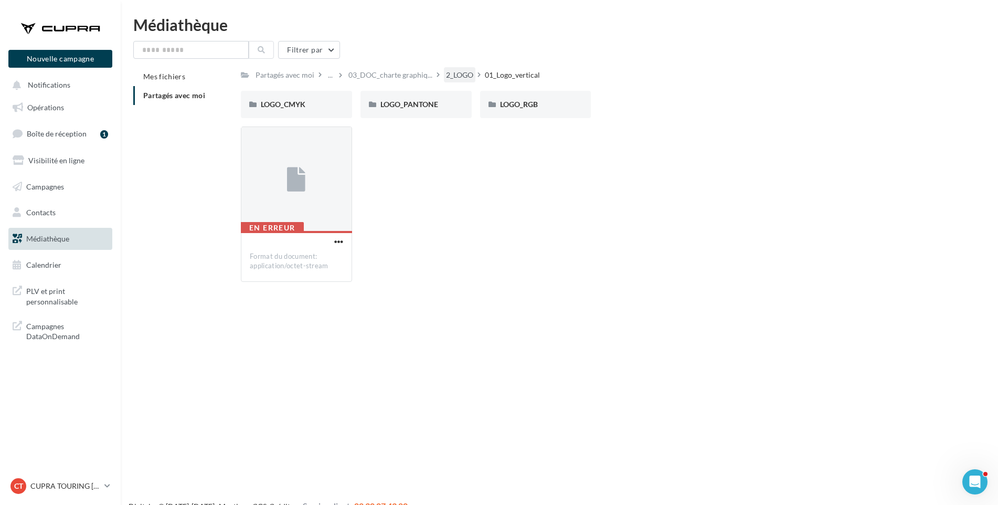
click at [462, 78] on div "2_LOGO" at bounding box center [459, 75] width 27 height 10
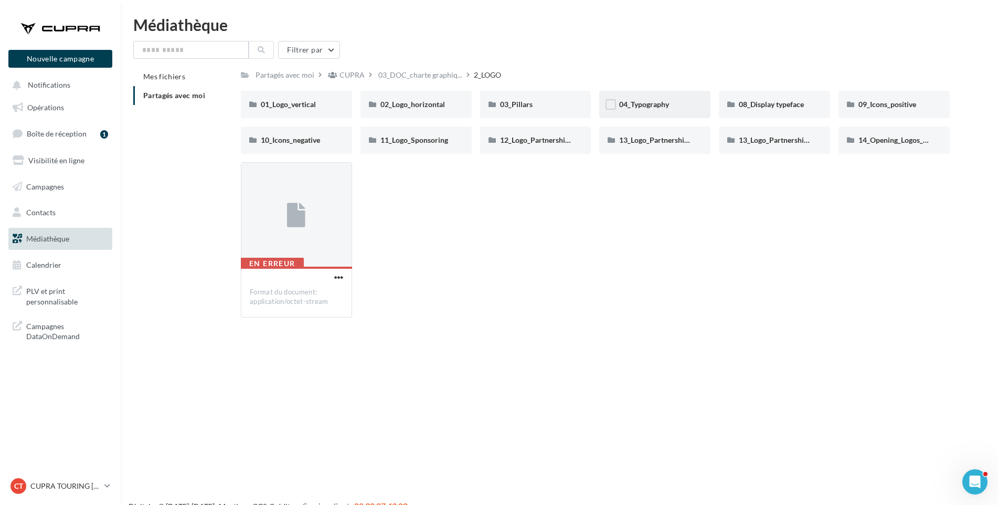
click at [675, 105] on div "04_Typography" at bounding box center [654, 104] width 71 height 10
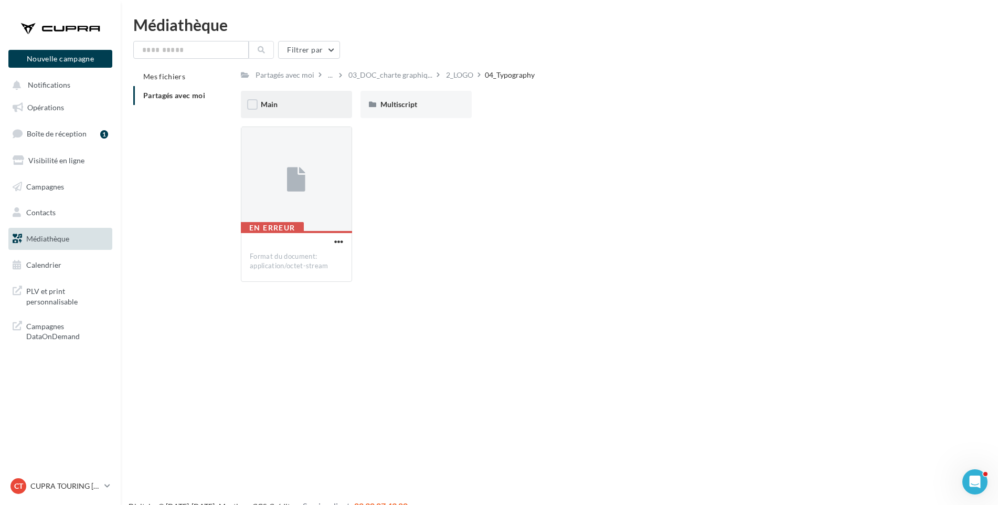
click at [290, 111] on div "Main" at bounding box center [296, 104] width 111 height 27
click at [438, 103] on div "webfonts" at bounding box center [416, 104] width 71 height 10
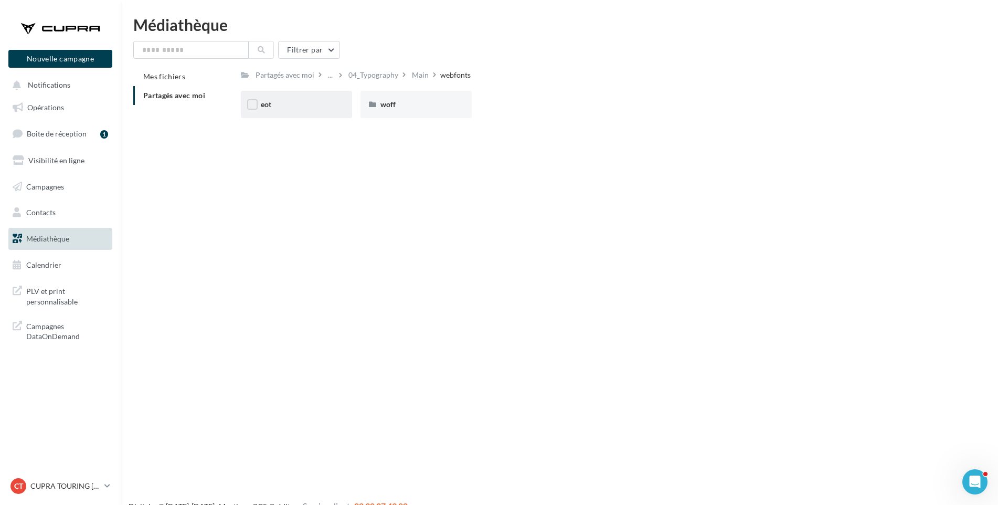
click at [308, 106] on div "eot" at bounding box center [296, 104] width 71 height 10
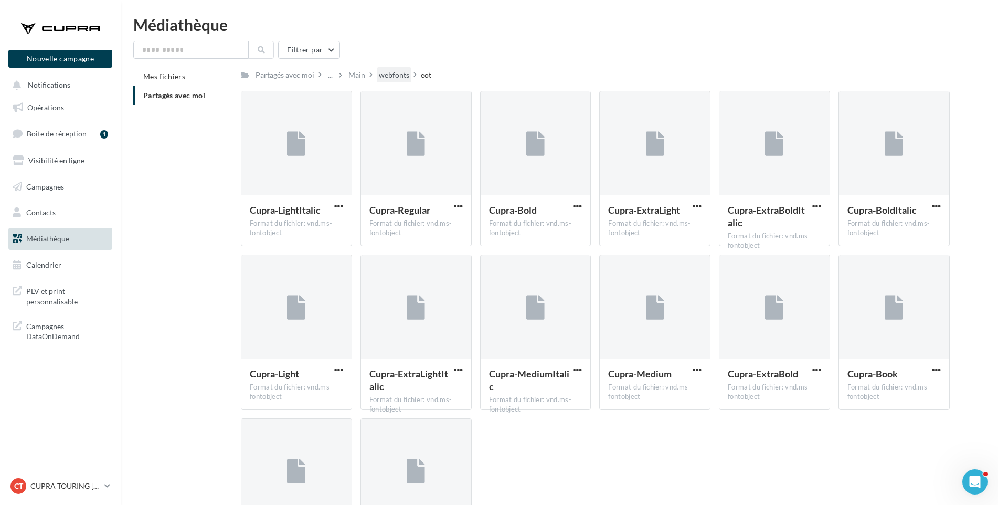
click at [386, 77] on div "webfonts" at bounding box center [394, 75] width 30 height 10
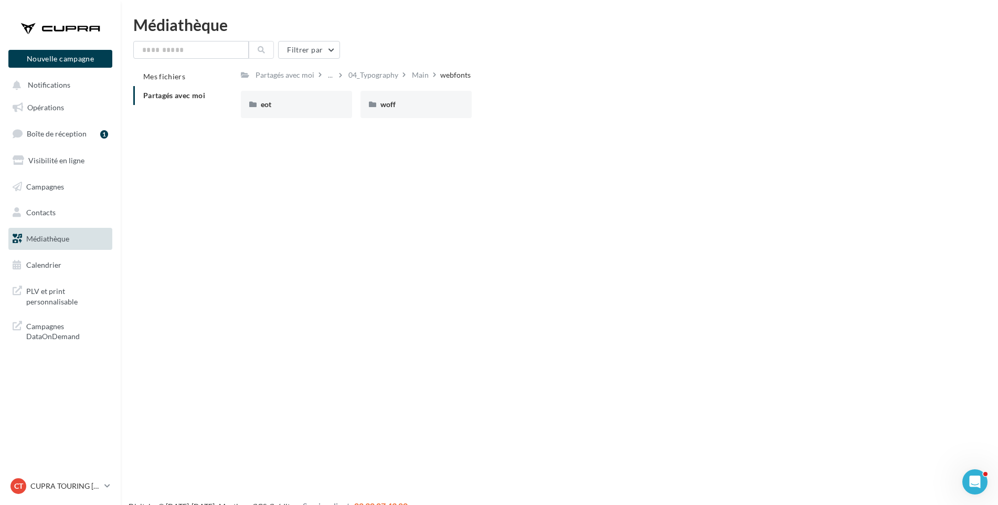
click at [216, 96] on li "Partagés avec moi" at bounding box center [182, 95] width 99 height 19
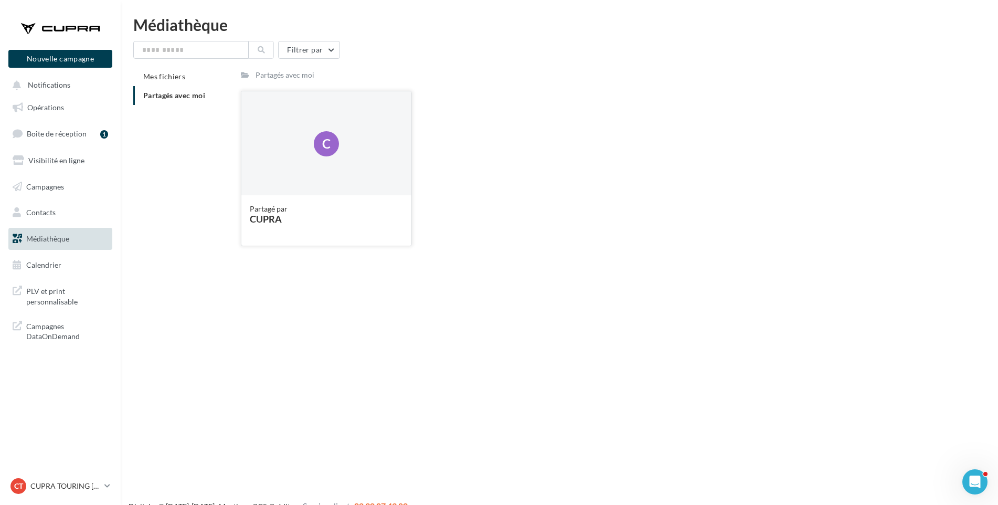
click at [287, 217] on div "CUPRA" at bounding box center [326, 218] width 153 height 9
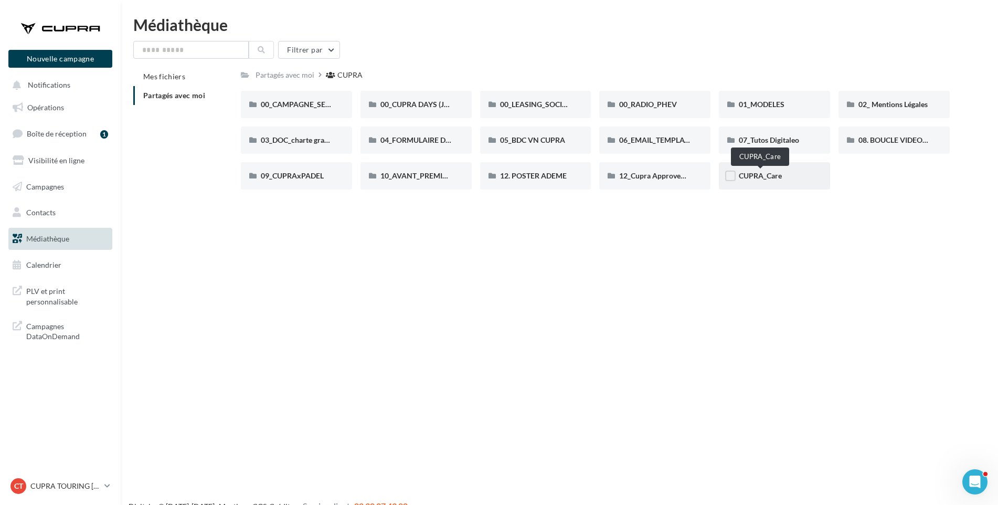
click at [757, 177] on span "CUPRA_Care" at bounding box center [760, 175] width 43 height 9
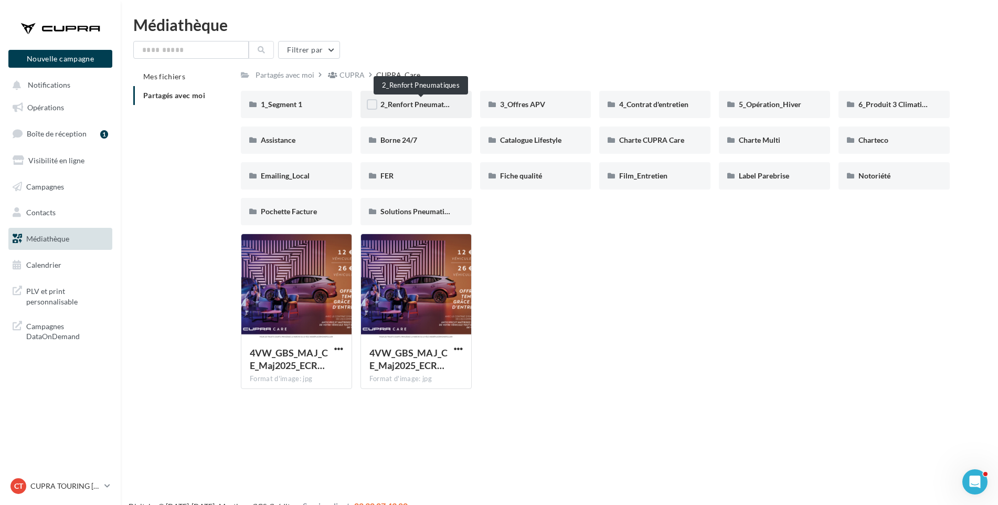
click at [417, 100] on span "2_Renfort Pneumatiques" at bounding box center [421, 104] width 81 height 9
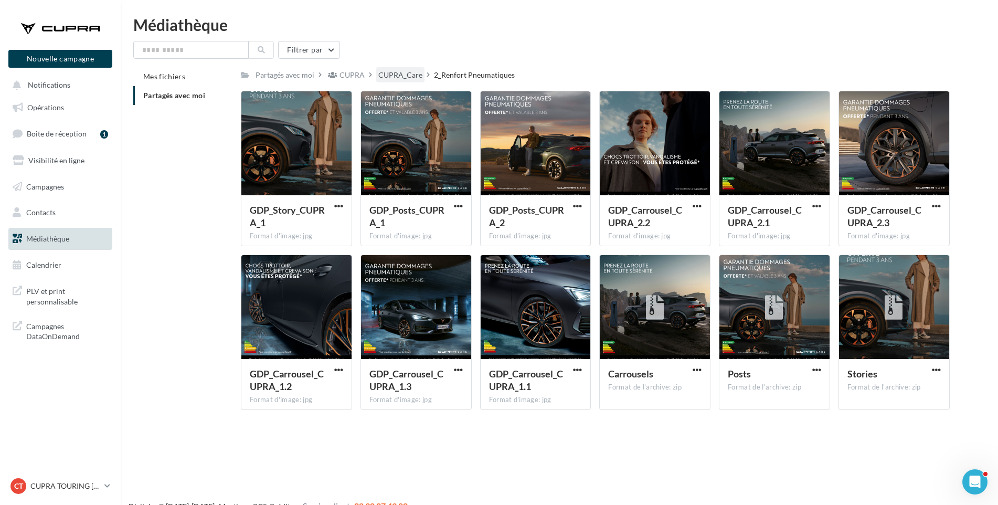
click at [394, 77] on div "CUPRA_Care" at bounding box center [400, 75] width 44 height 10
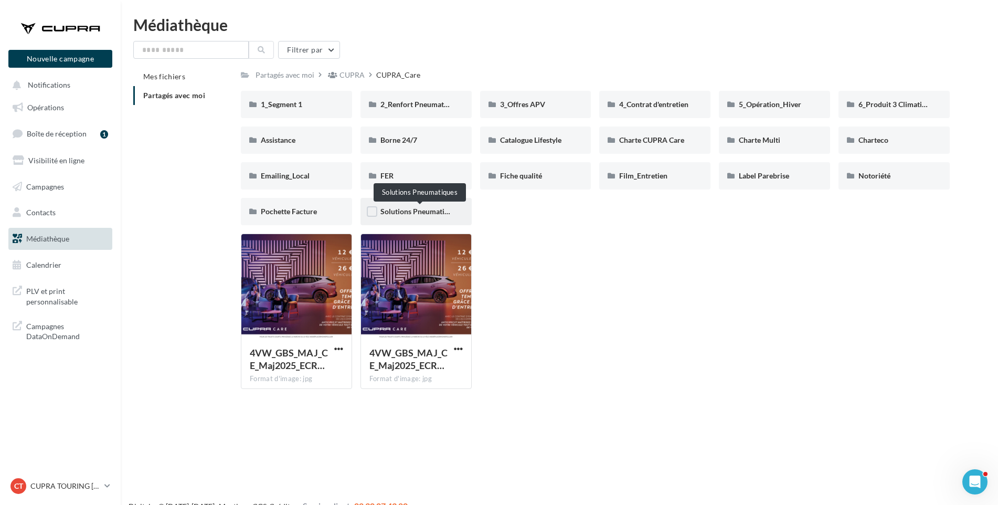
click at [420, 214] on span "Solutions Pneumatiques" at bounding box center [420, 211] width 79 height 9
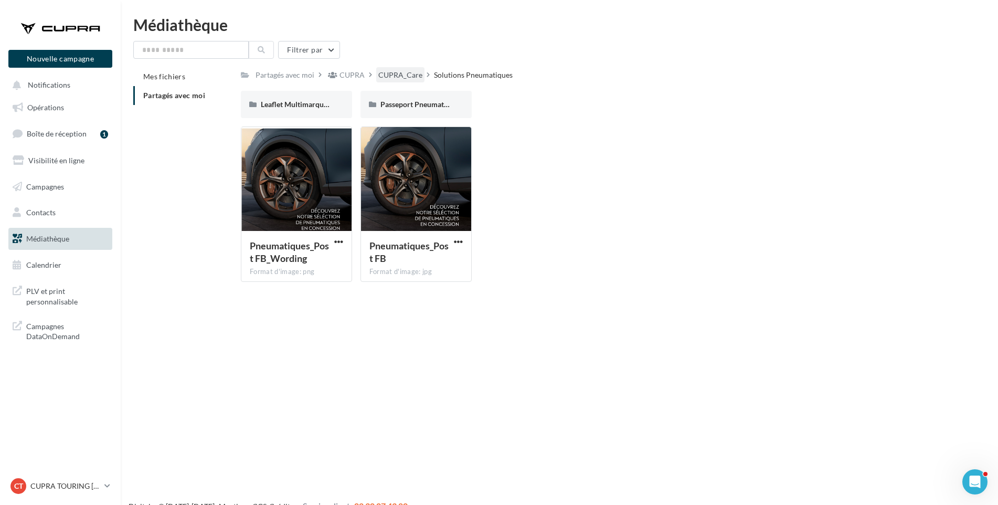
click at [392, 72] on div "CUPRA_Care" at bounding box center [400, 75] width 44 height 10
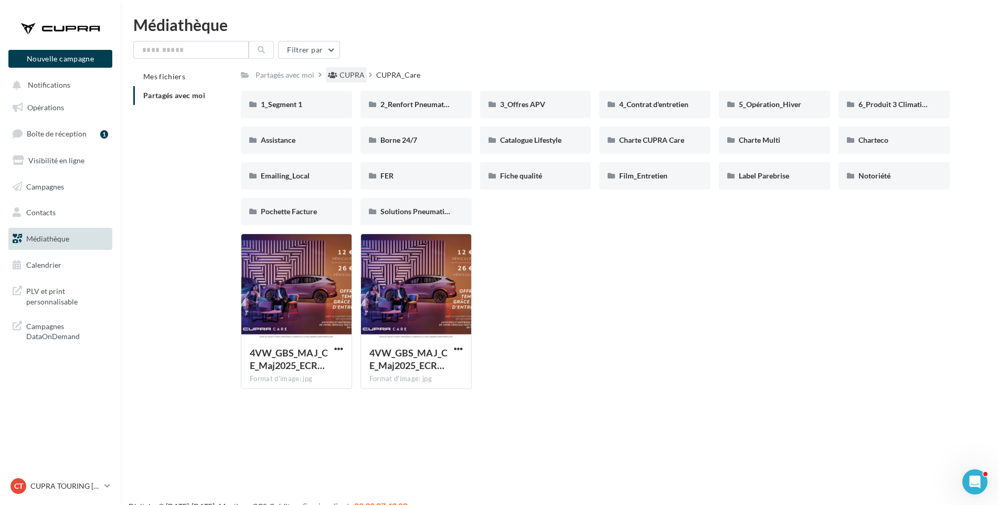
click at [343, 75] on div "CUPRA" at bounding box center [352, 75] width 25 height 10
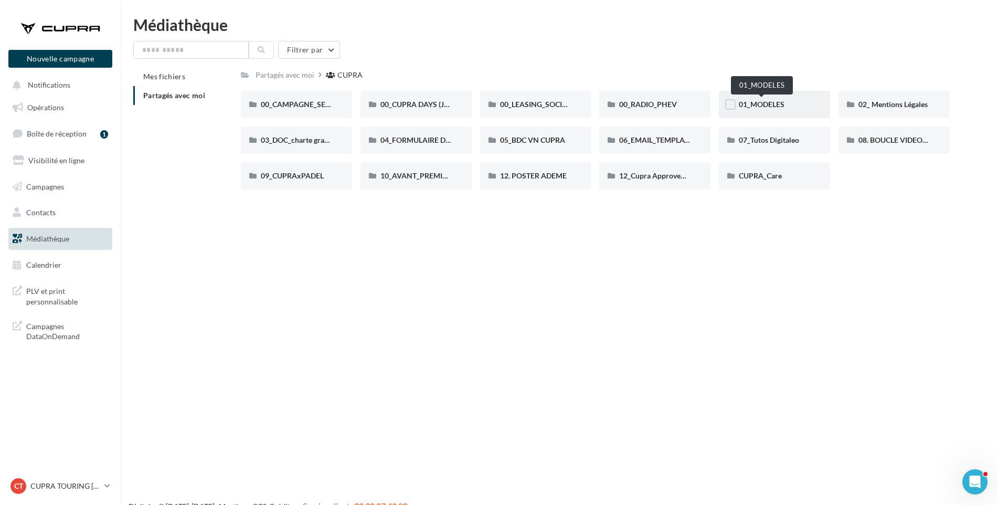
click at [765, 100] on span "01_MODELES" at bounding box center [762, 104] width 46 height 9
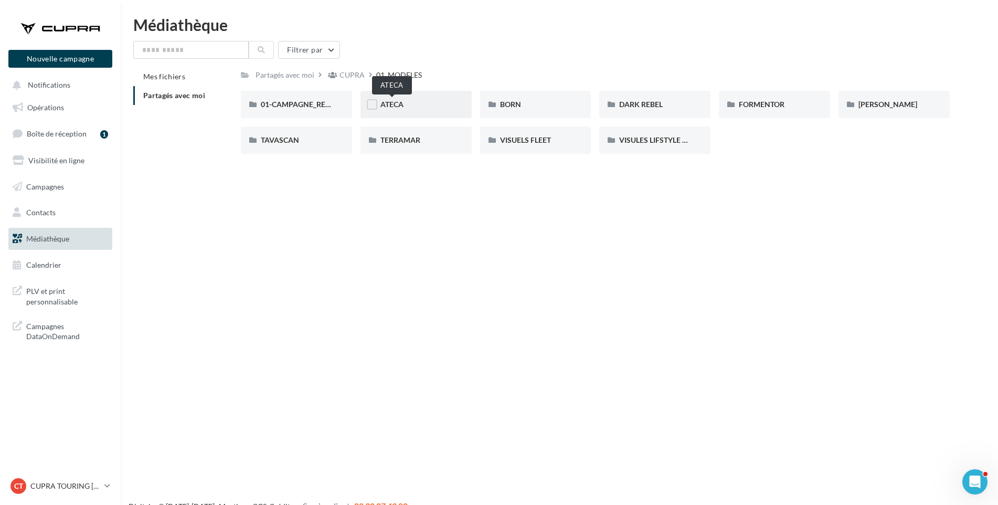
click at [385, 102] on span "ATECA" at bounding box center [392, 104] width 23 height 9
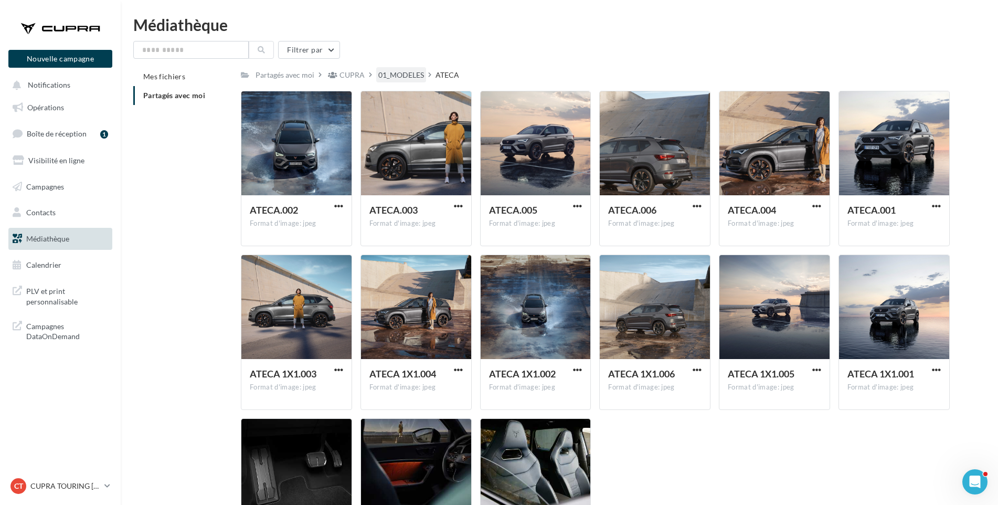
click at [409, 77] on div "01_MODELES" at bounding box center [401, 75] width 46 height 10
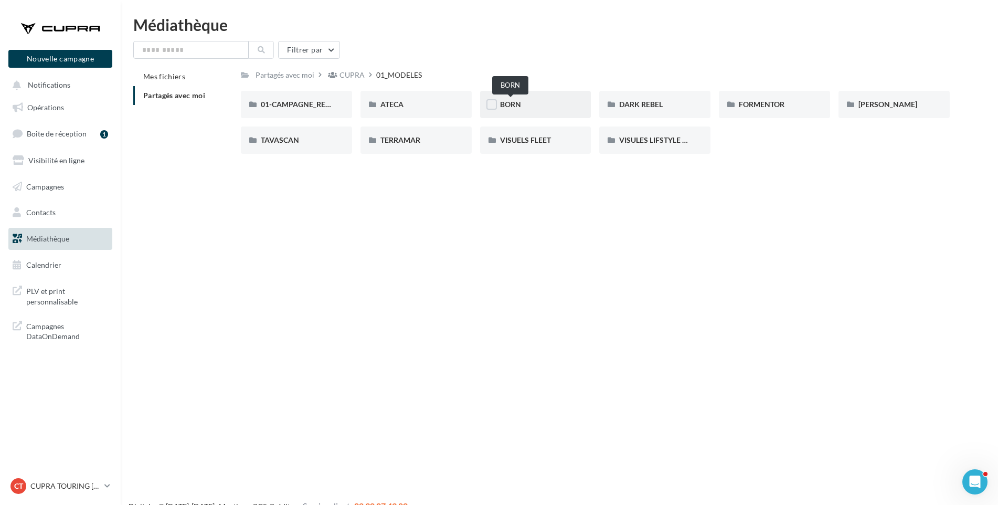
click at [513, 101] on span "BORN" at bounding box center [510, 104] width 21 height 9
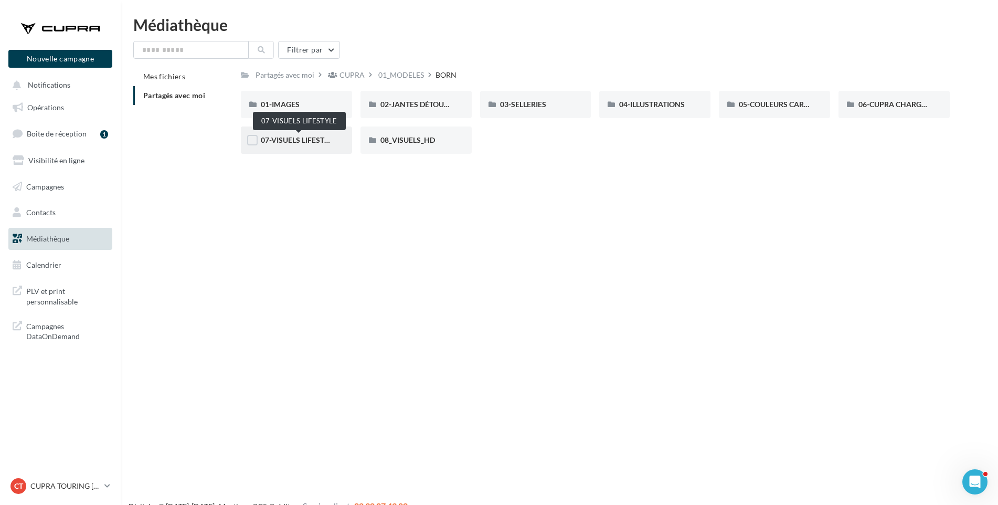
click at [308, 135] on span "07-VISUELS LIFESTYLE" at bounding box center [299, 139] width 76 height 9
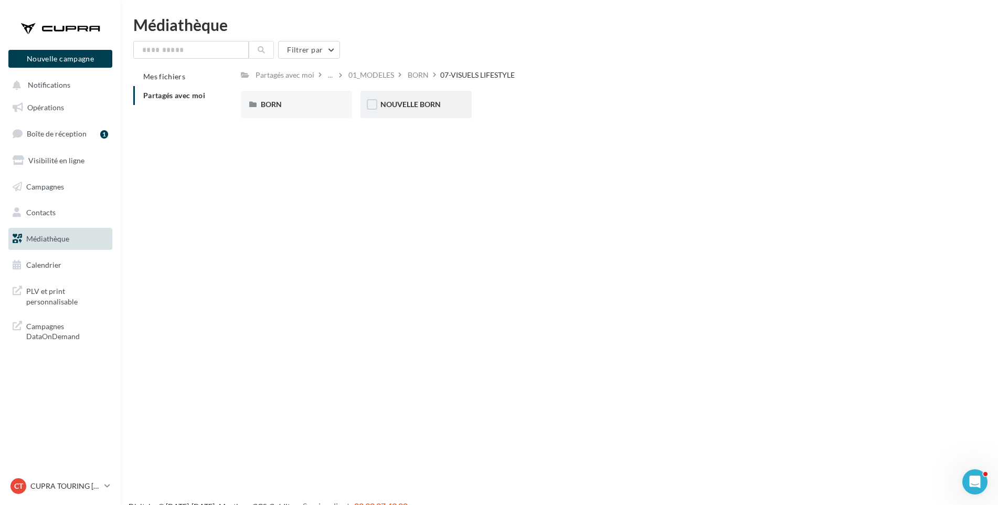
click at [409, 109] on div "NOUVELLE BORN" at bounding box center [416, 104] width 71 height 10
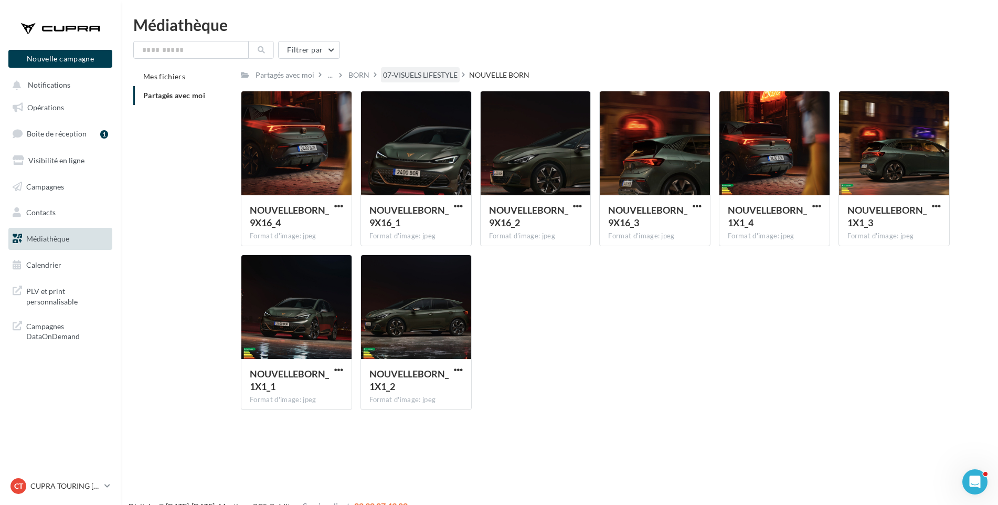
click at [407, 75] on div "07-VISUELS LIFESTYLE" at bounding box center [420, 75] width 75 height 10
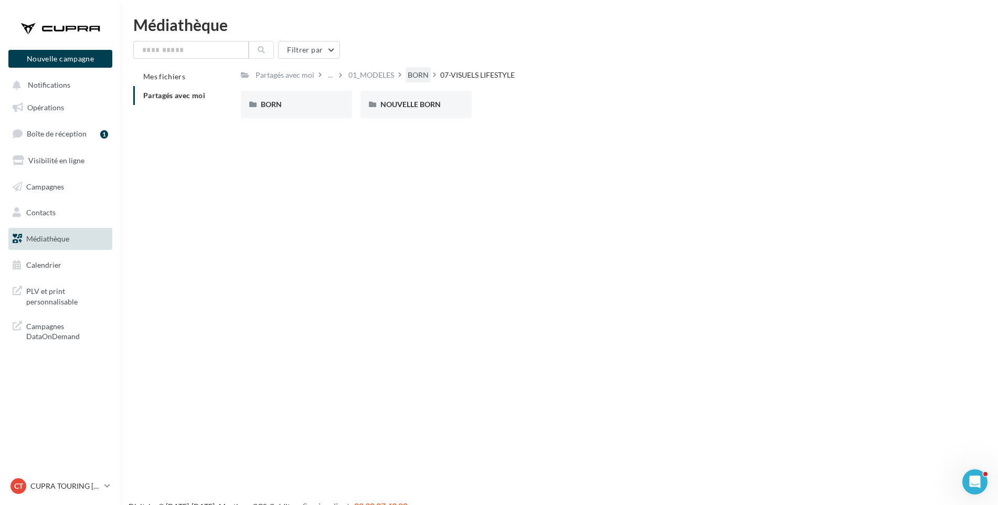
click at [419, 75] on div "BORN" at bounding box center [418, 75] width 21 height 10
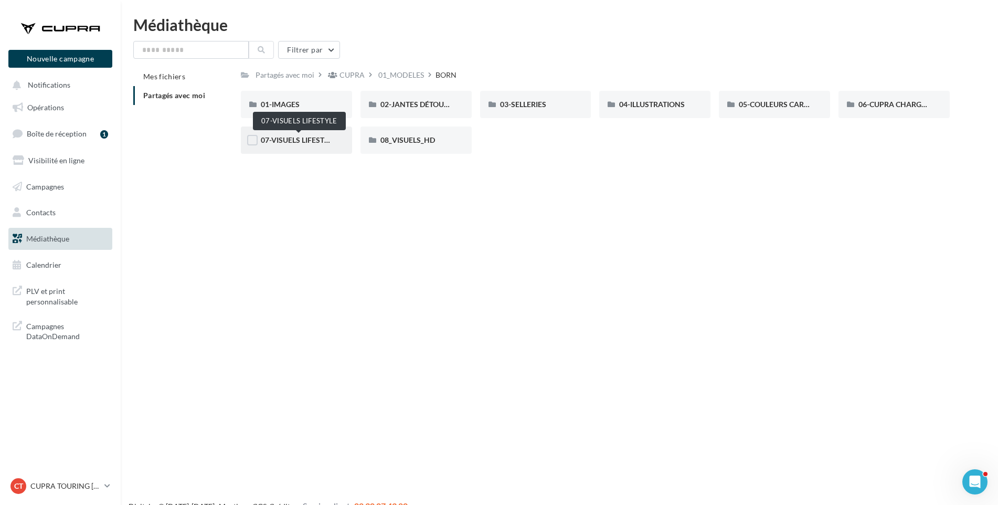
click at [321, 142] on span "07-VISUELS LIFESTYLE" at bounding box center [299, 139] width 76 height 9
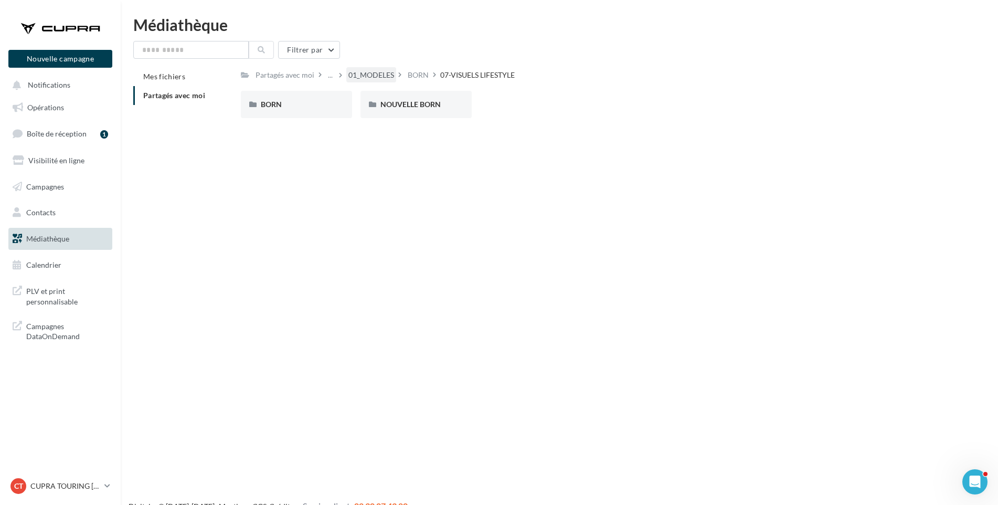
click at [394, 74] on div "01_MODELES" at bounding box center [371, 74] width 50 height 15
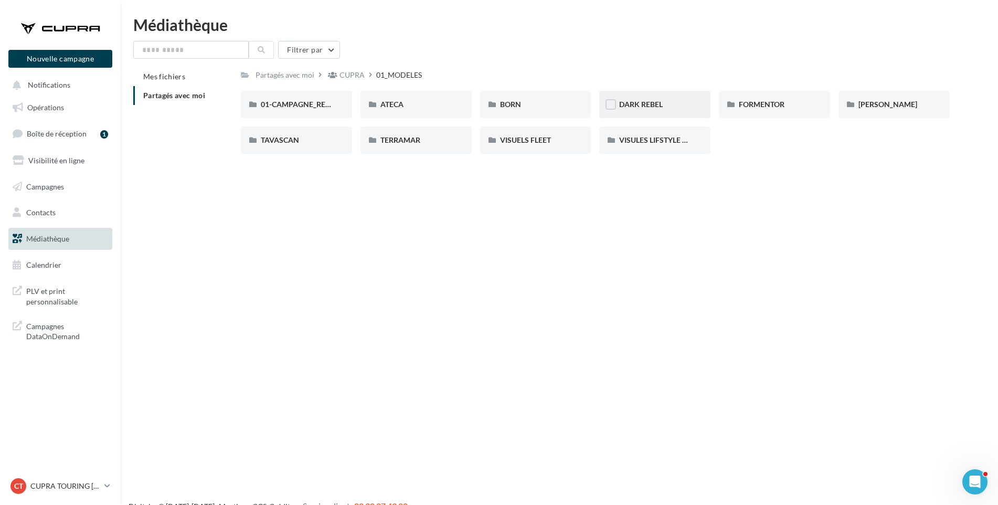
click at [648, 100] on span "DARK REBEL" at bounding box center [641, 104] width 44 height 9
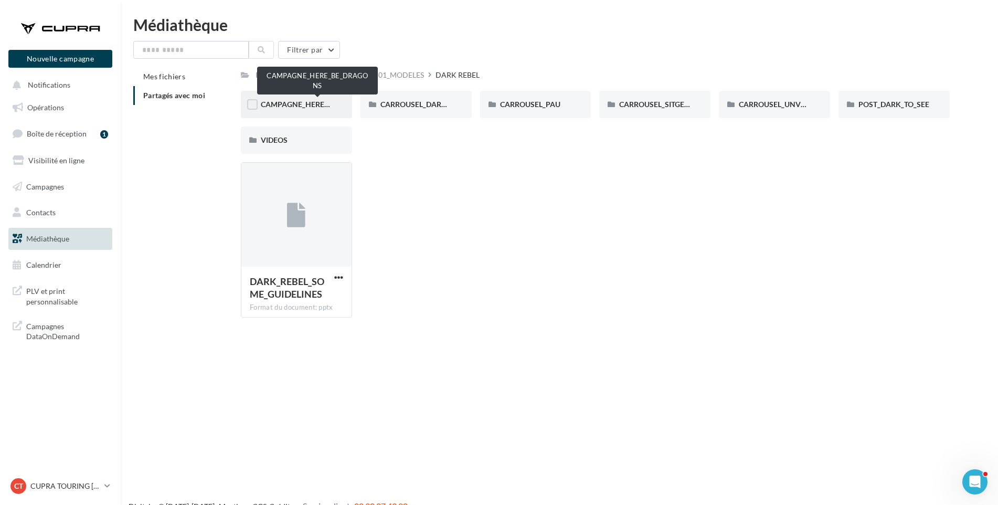
click at [325, 106] on span "CAMPAGNE_HERE_BE_DRAGONS" at bounding box center [318, 104] width 115 height 9
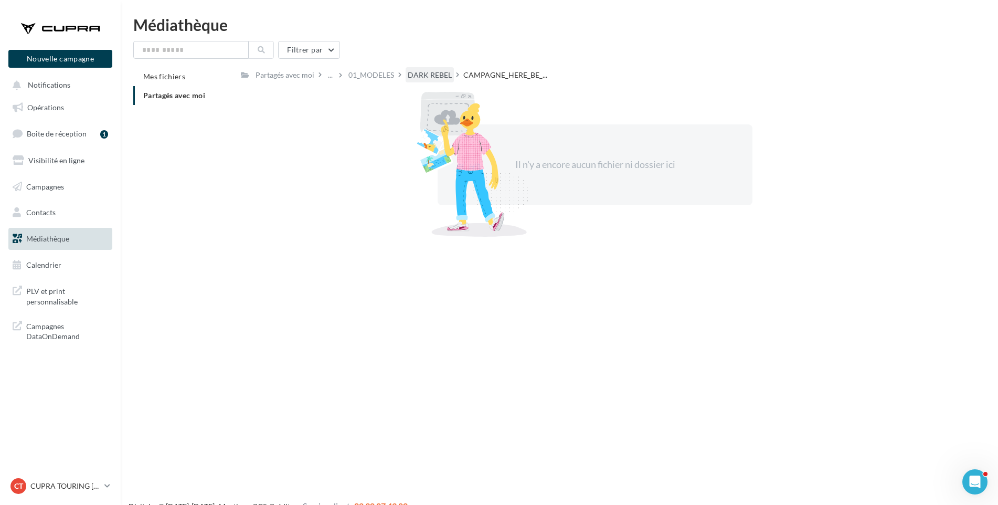
click at [429, 77] on div "DARK REBEL" at bounding box center [430, 75] width 44 height 10
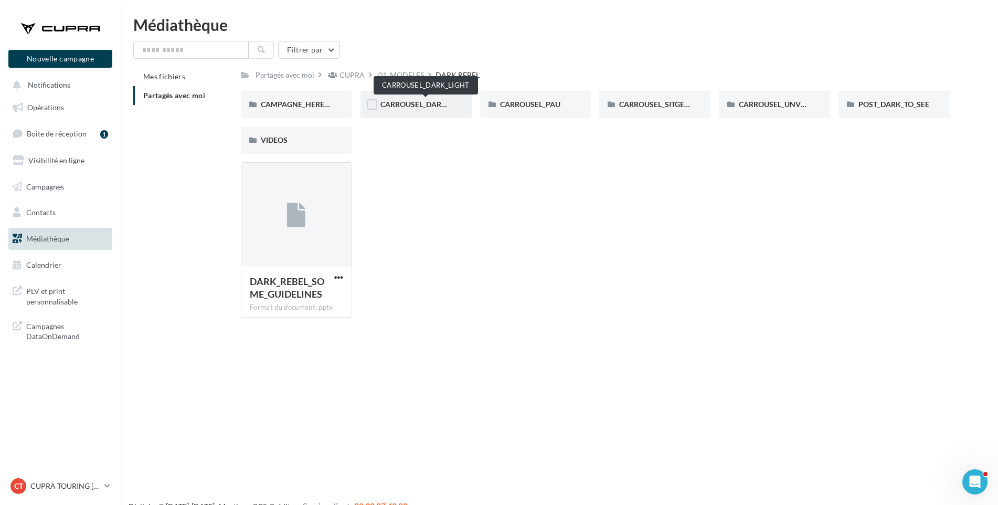
click at [418, 103] on span "CARROUSEL_DARK_LIGHT" at bounding box center [426, 104] width 90 height 9
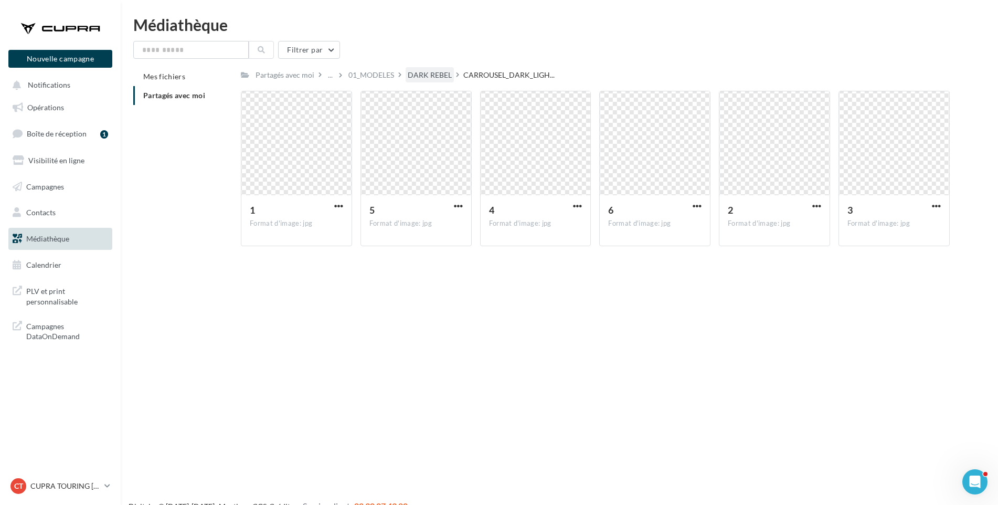
click at [430, 77] on div "DARK REBEL" at bounding box center [430, 75] width 44 height 10
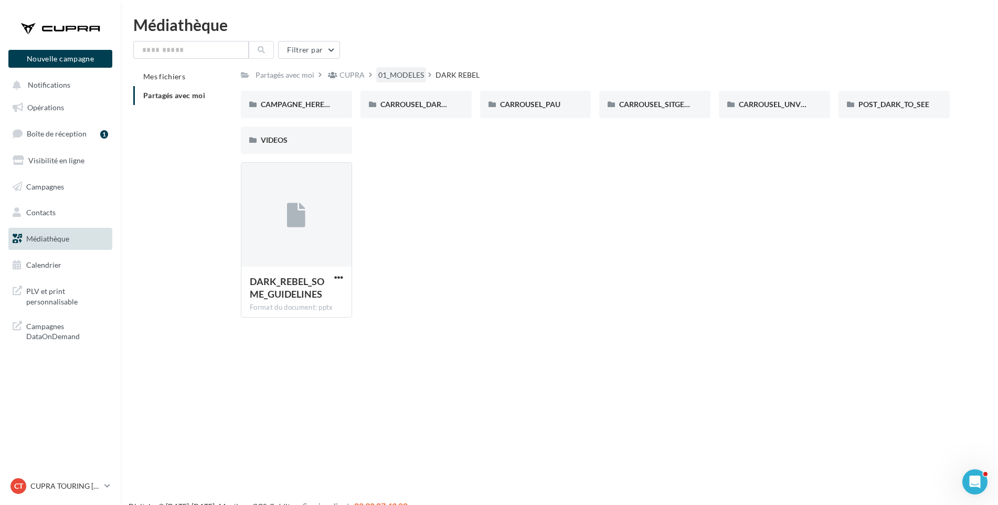
click at [407, 72] on div "01_MODELES" at bounding box center [401, 75] width 46 height 10
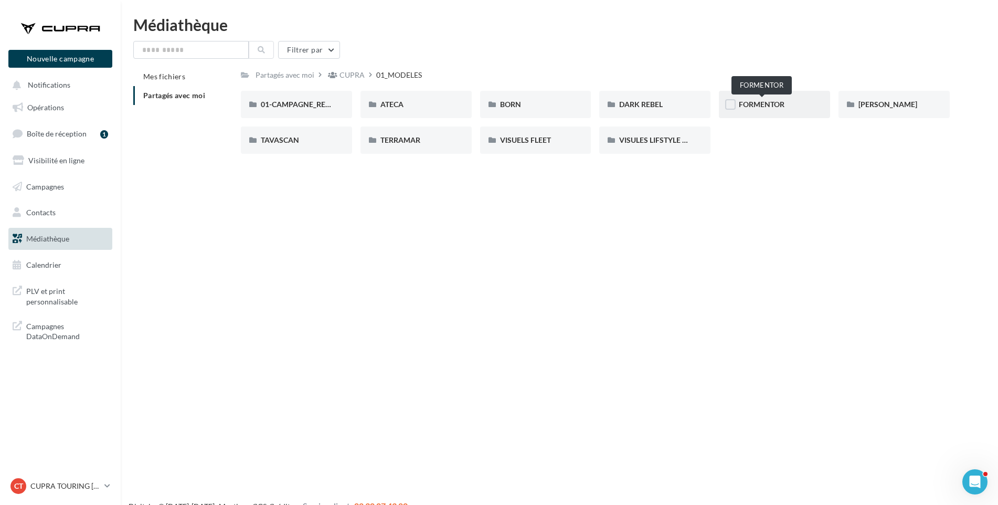
click at [761, 103] on span "FORMENTOR" at bounding box center [762, 104] width 46 height 9
click at [318, 101] on div "01-IMAGES" at bounding box center [296, 104] width 71 height 10
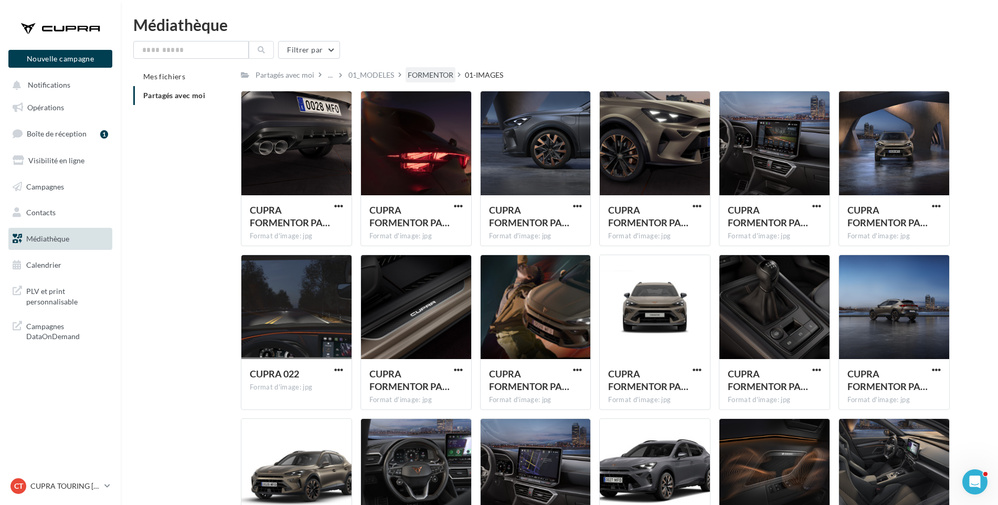
click at [434, 73] on div "FORMENTOR" at bounding box center [431, 75] width 46 height 10
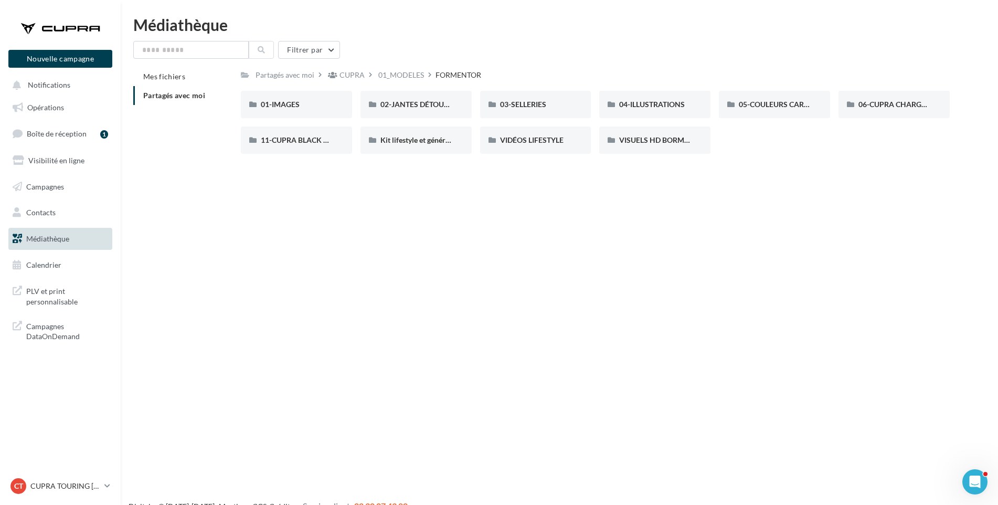
click at [176, 93] on span "Partagés avec moi" at bounding box center [174, 95] width 62 height 9
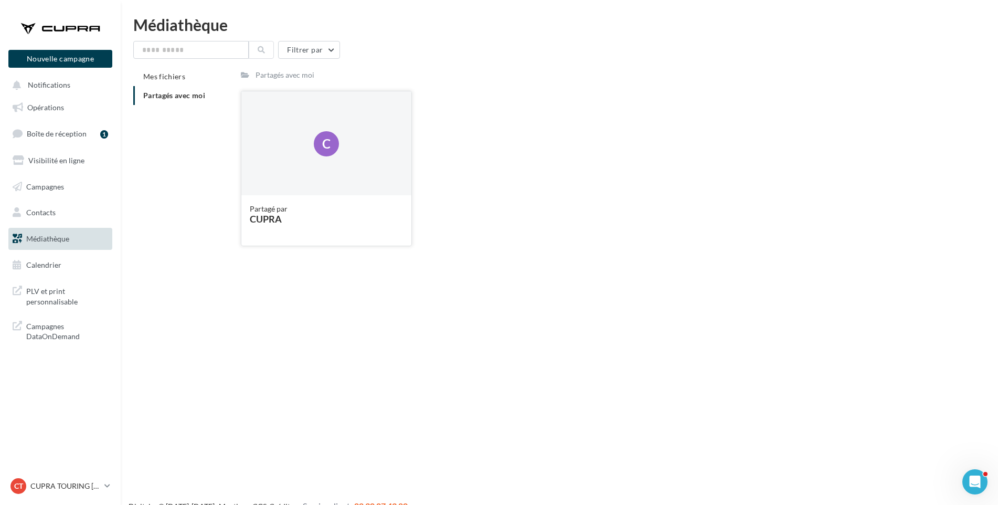
click at [305, 231] on div "Partagé par [PERSON_NAME]" at bounding box center [326, 220] width 153 height 33
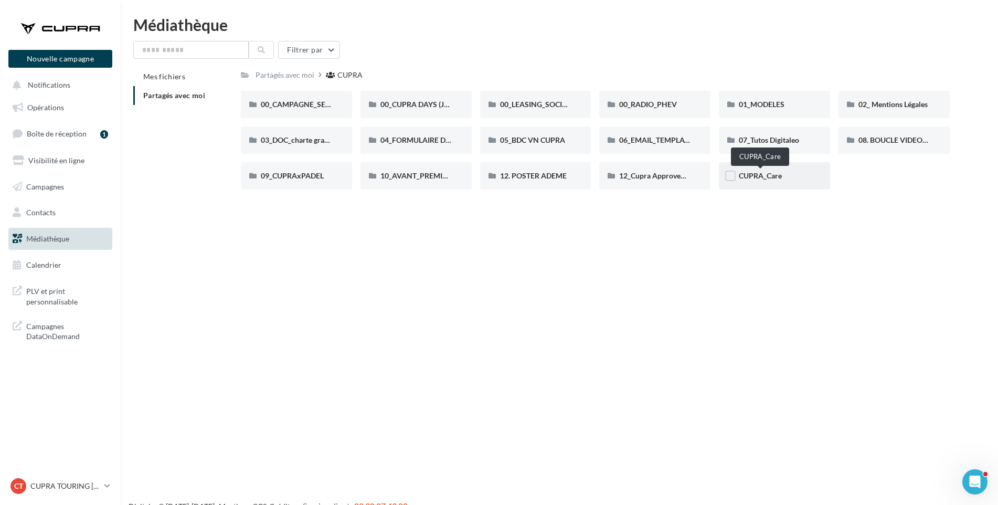
click at [773, 178] on span "CUPRA_Care" at bounding box center [760, 175] width 43 height 9
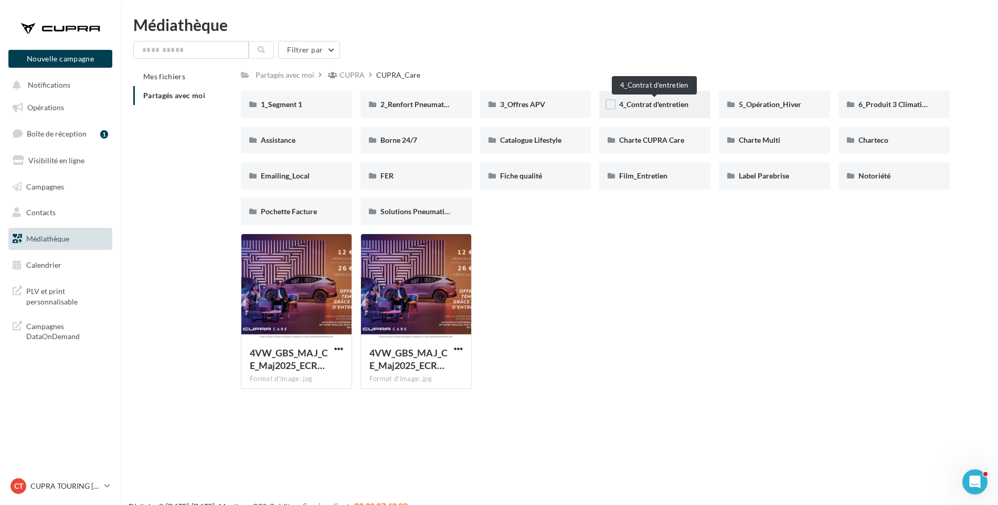
click at [681, 104] on span "4_Contrat d'entretien" at bounding box center [653, 104] width 69 height 9
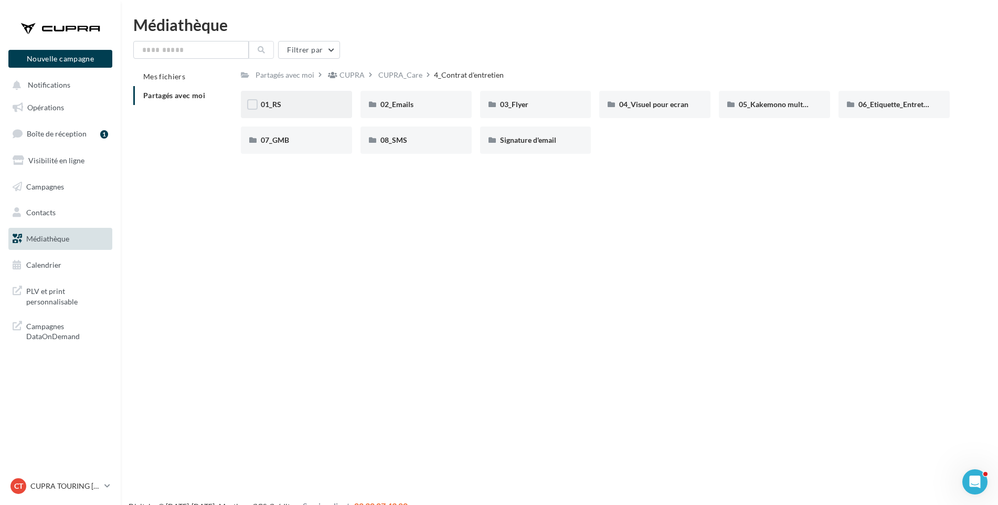
click at [282, 99] on div "01_RS" at bounding box center [296, 104] width 71 height 10
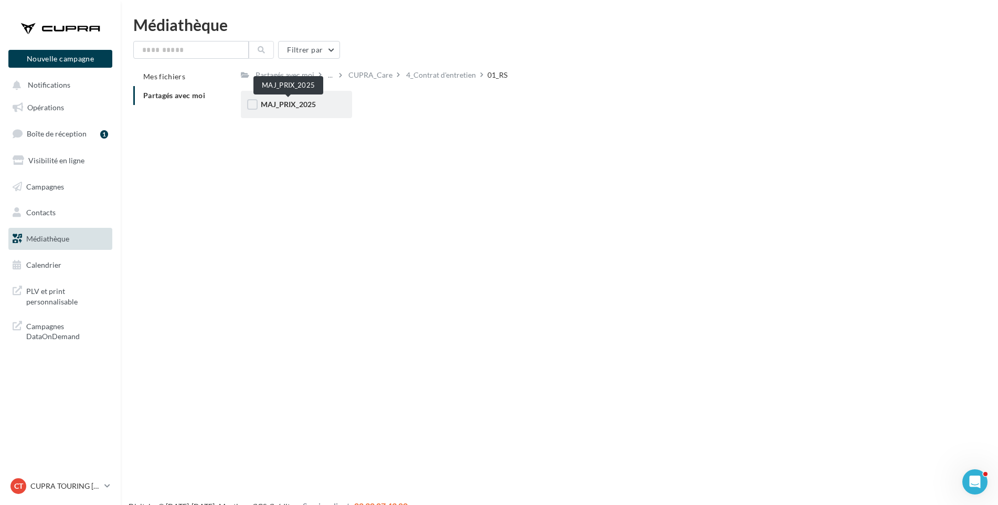
click at [305, 103] on span "MAJ_PRIX_2025" at bounding box center [288, 104] width 55 height 9
click at [324, 108] on div "Carrousel" at bounding box center [296, 104] width 71 height 10
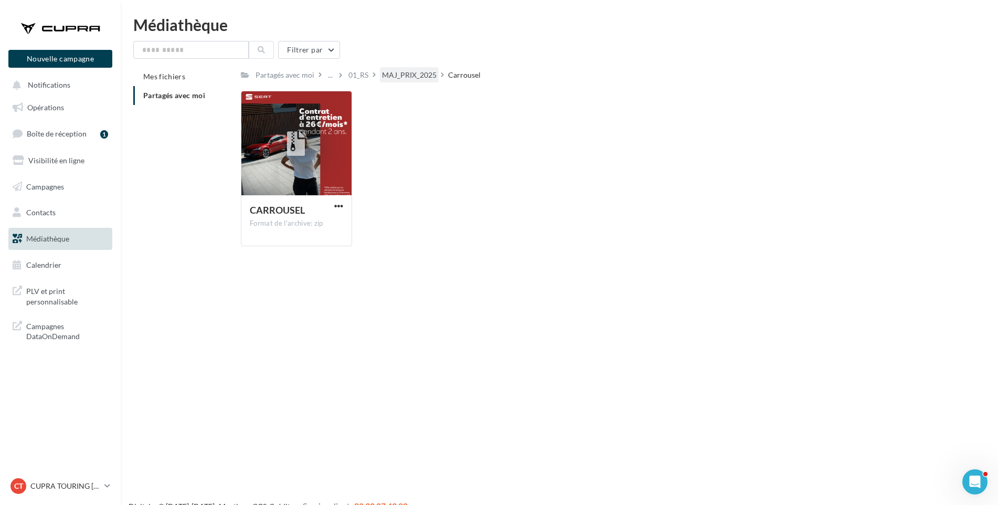
click at [406, 77] on div "MAJ_PRIX_2025" at bounding box center [409, 75] width 55 height 10
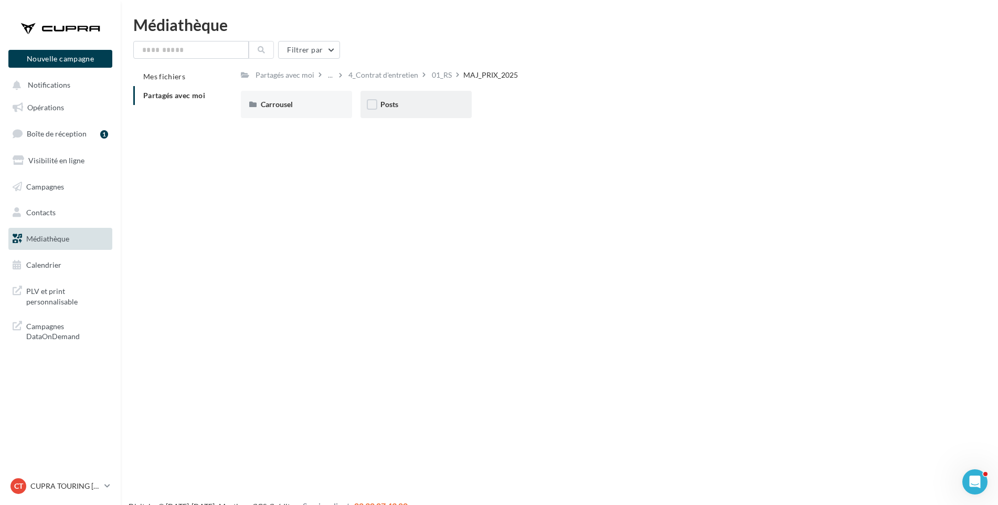
click at [406, 101] on div "Posts" at bounding box center [416, 104] width 71 height 10
click at [291, 110] on div "Thermique" at bounding box center [296, 104] width 71 height 10
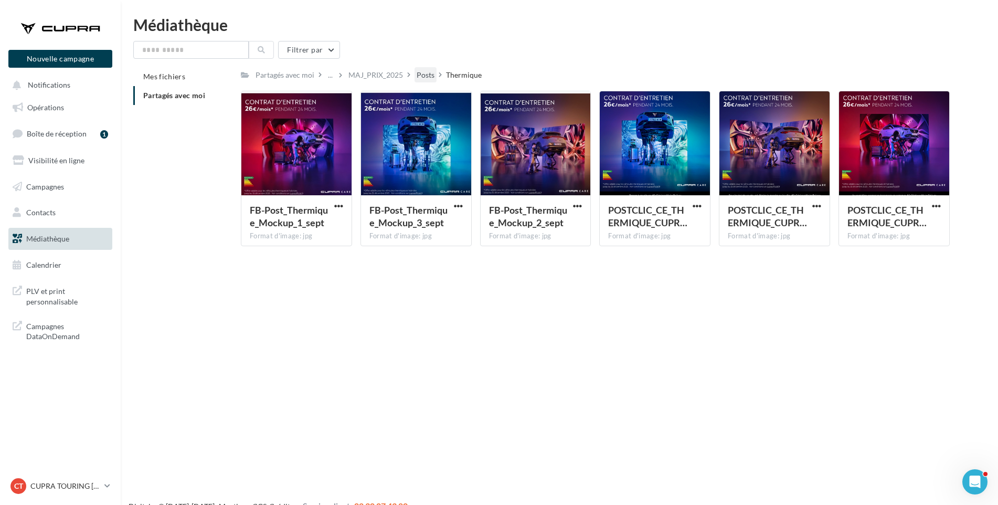
click at [426, 74] on div "Posts" at bounding box center [426, 75] width 18 height 10
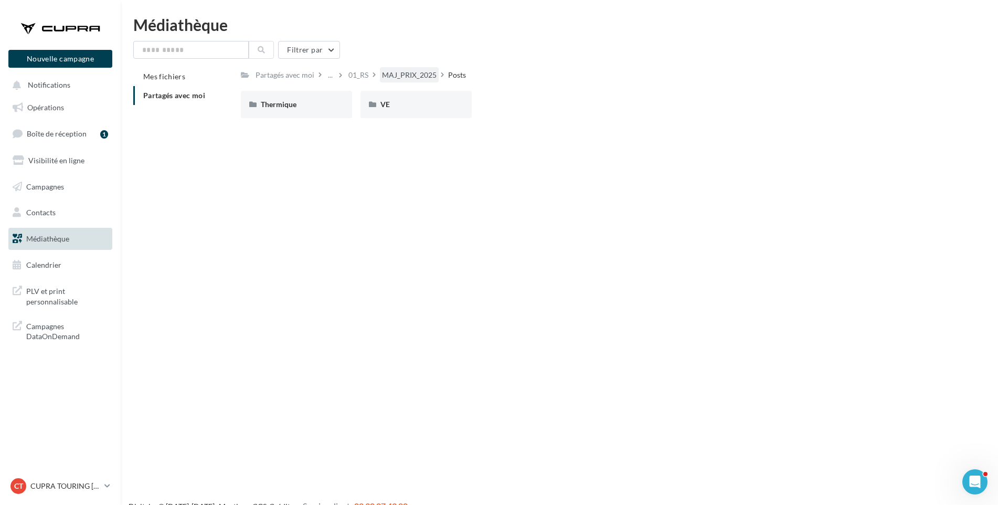
click at [408, 76] on div "MAJ_PRIX_2025" at bounding box center [409, 75] width 55 height 10
click at [434, 73] on div "01_RS" at bounding box center [442, 75] width 20 height 10
click at [437, 69] on div "4_Contrat d'entretien" at bounding box center [441, 74] width 74 height 15
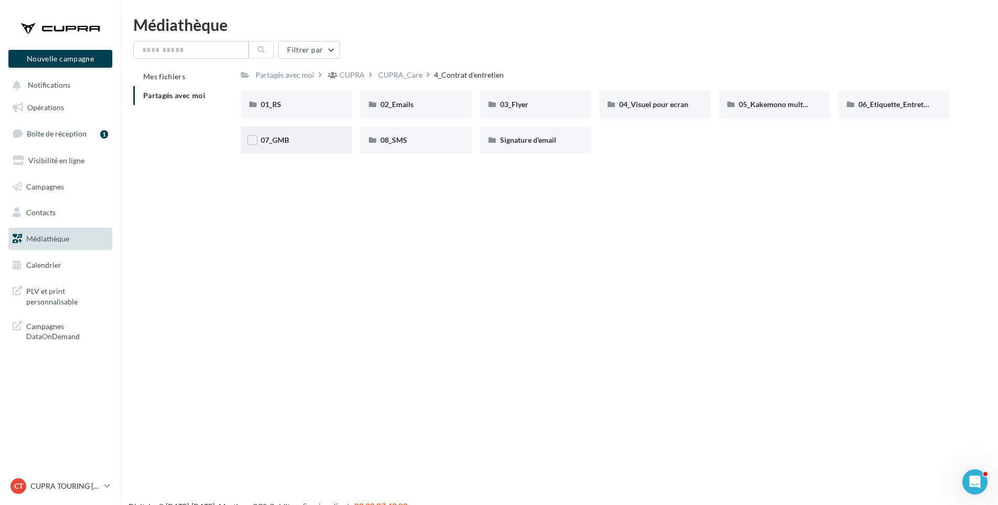
click at [310, 143] on div "07_GMB" at bounding box center [296, 140] width 71 height 10
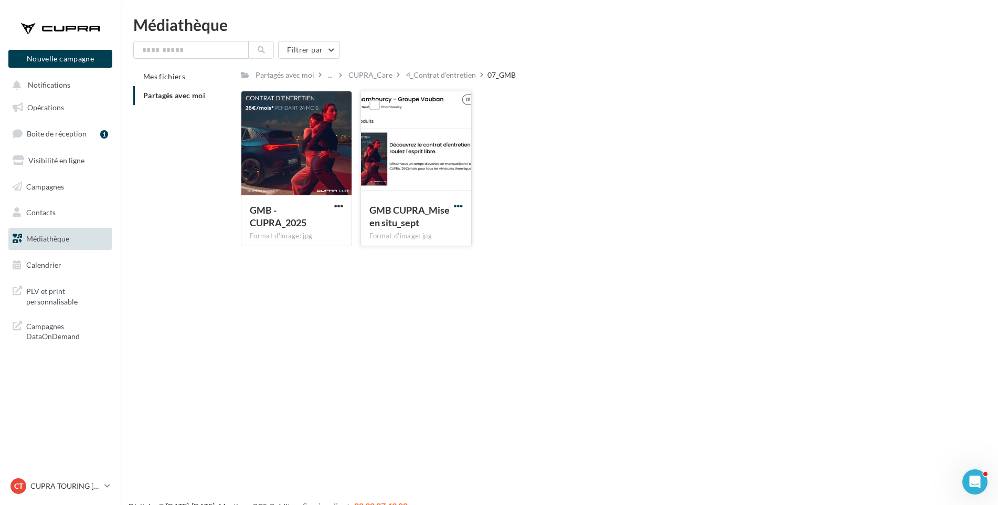
click at [458, 207] on span "button" at bounding box center [458, 206] width 9 height 9
click at [445, 226] on button "Télécharger" at bounding box center [412, 226] width 105 height 27
click at [380, 73] on div "CUPRA_Care" at bounding box center [371, 75] width 44 height 10
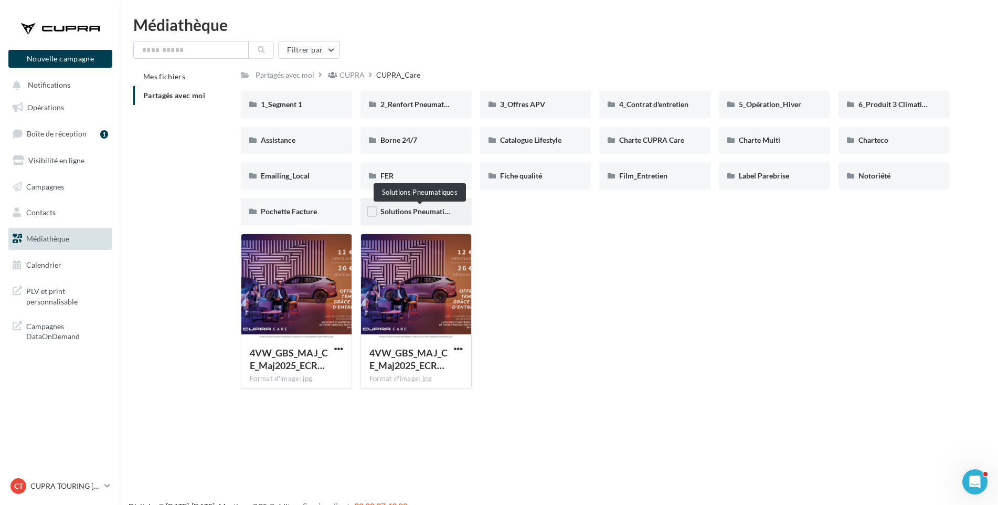
click at [393, 214] on span "Solutions Pneumatiques" at bounding box center [420, 211] width 79 height 9
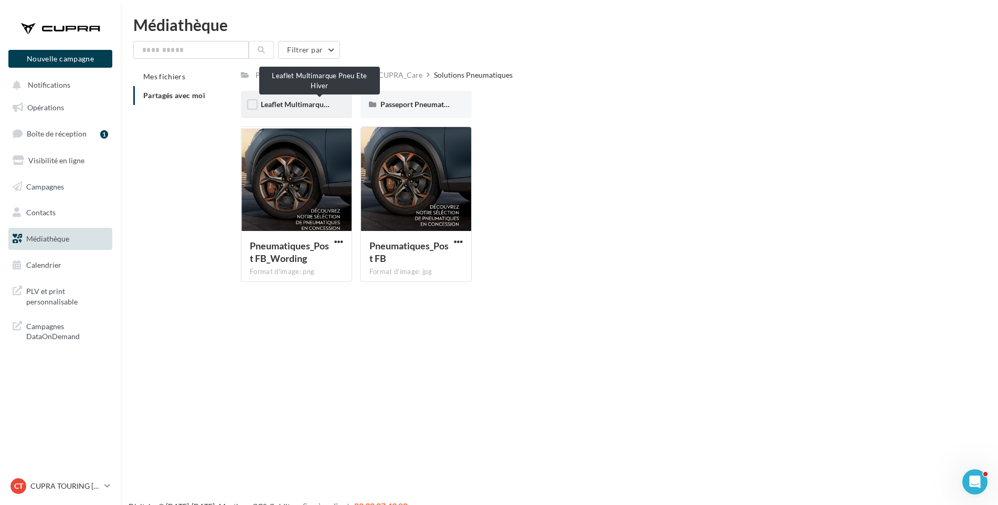
click at [289, 100] on span "Leaflet Multimarque Pneu Ete Hiver" at bounding box center [319, 104] width 117 height 9
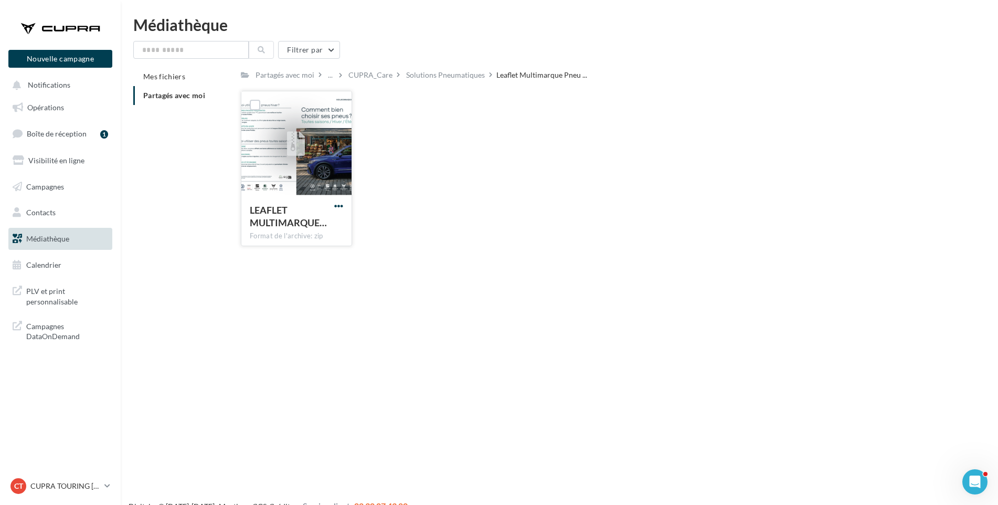
click at [335, 206] on span "button" at bounding box center [338, 206] width 9 height 9
click at [322, 224] on button "Télécharger" at bounding box center [292, 226] width 105 height 27
click at [440, 77] on div "Solutions Pneumatiques" at bounding box center [445, 75] width 79 height 10
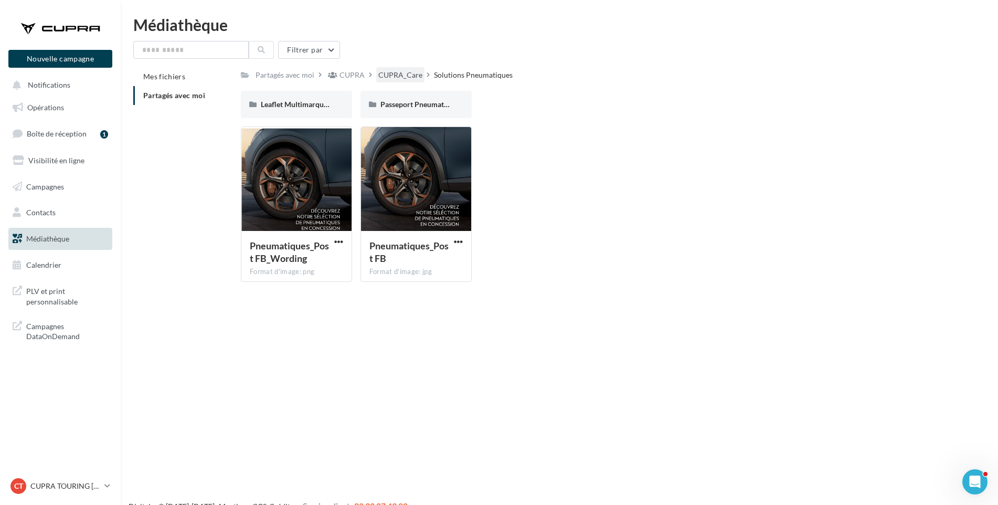
click at [410, 81] on div "CUPRA_Care" at bounding box center [400, 74] width 48 height 15
